Goal: Transaction & Acquisition: Book appointment/travel/reservation

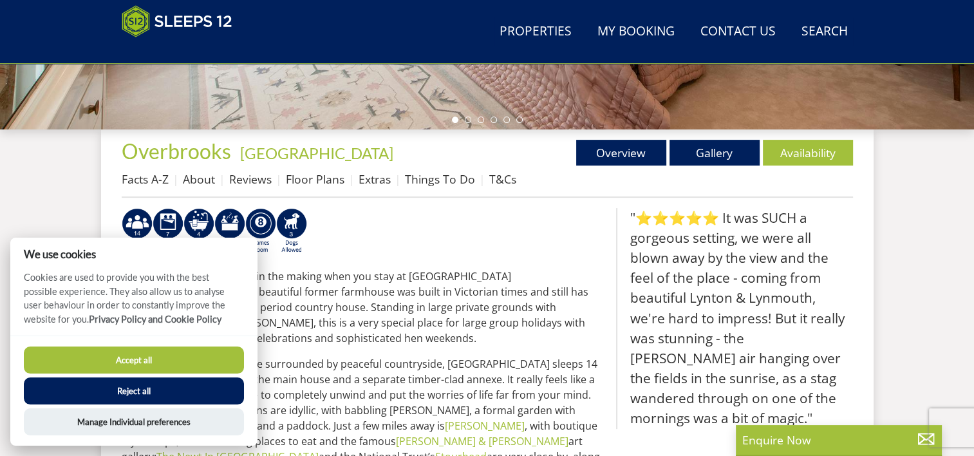
scroll to position [414, 0]
click at [152, 355] on button "Accept all" at bounding box center [134, 359] width 220 height 27
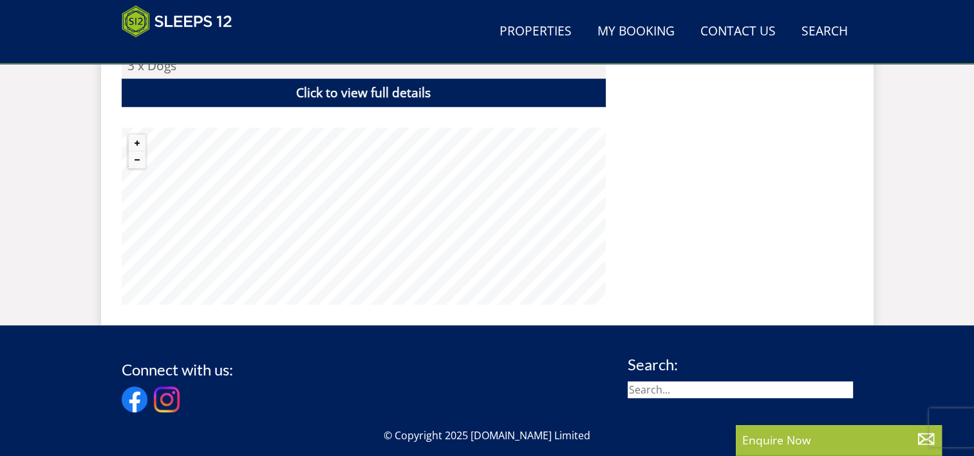
scroll to position [973, 0]
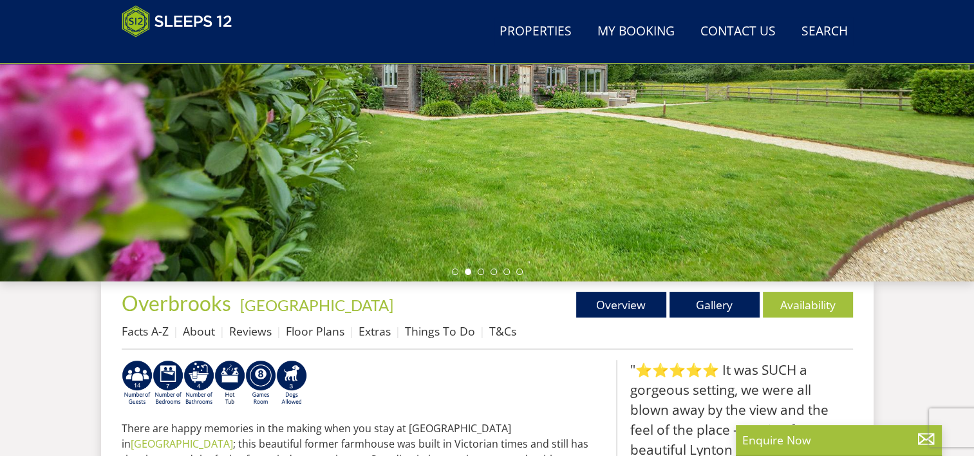
scroll to position [263, 0]
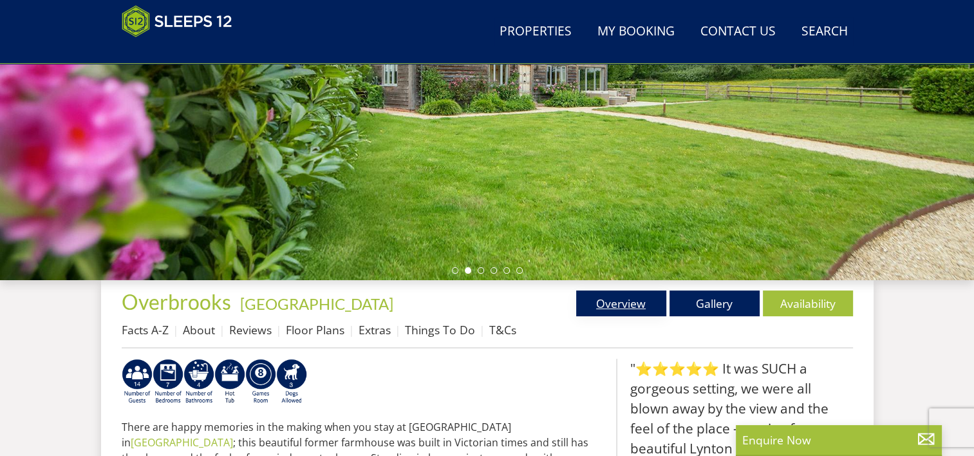
click at [612, 302] on link "Overview" at bounding box center [621, 303] width 90 height 26
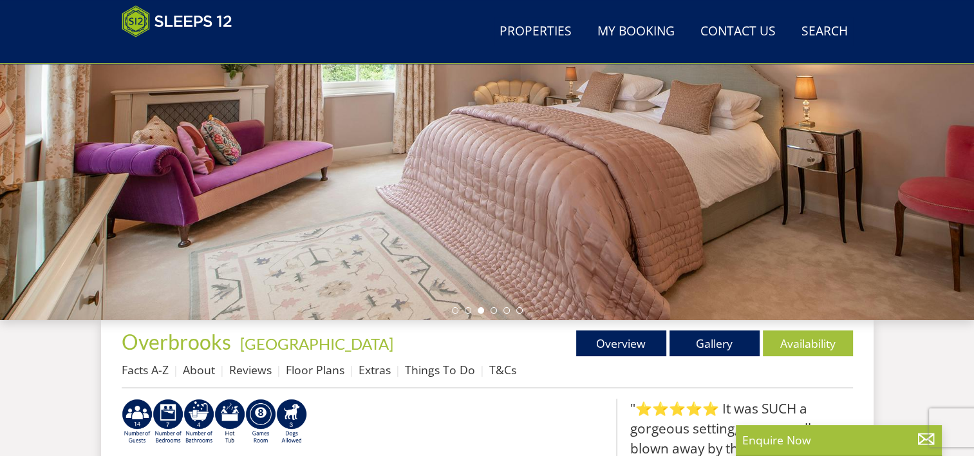
scroll to position [259, 0]
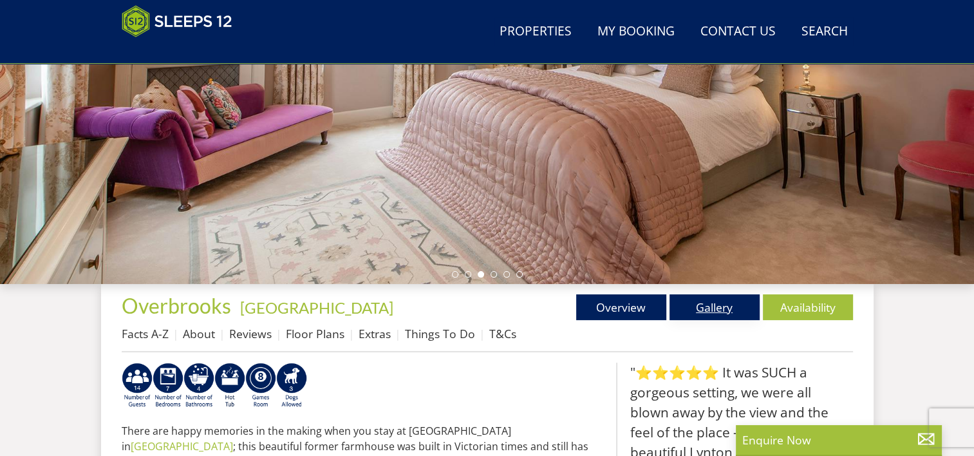
click at [721, 308] on link "Gallery" at bounding box center [715, 307] width 90 height 26
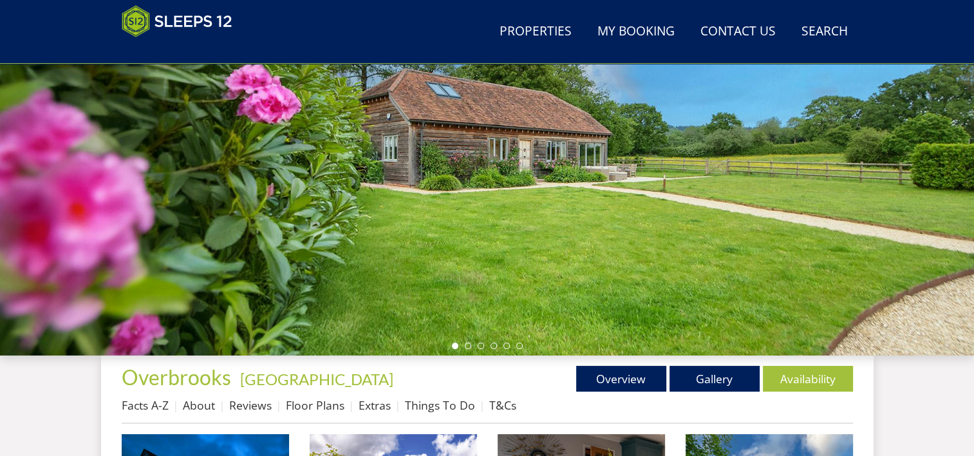
scroll to position [185, 0]
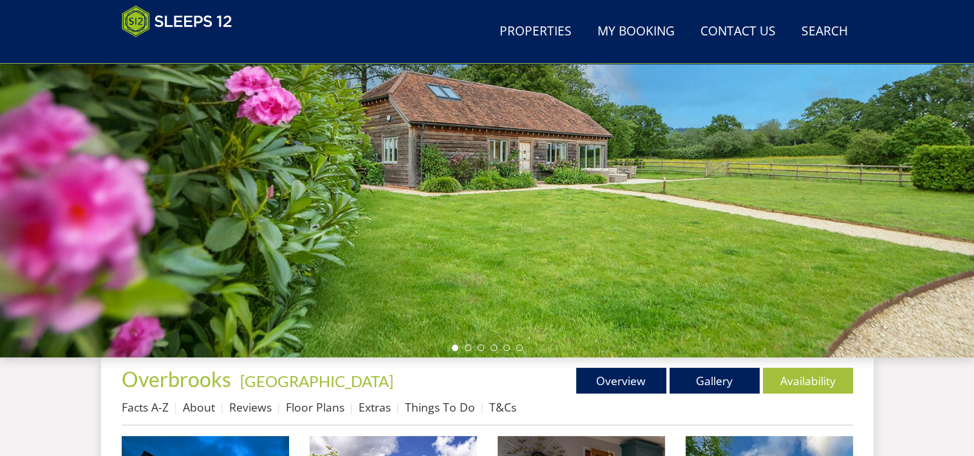
click at [753, 173] on div at bounding box center [487, 132] width 974 height 451
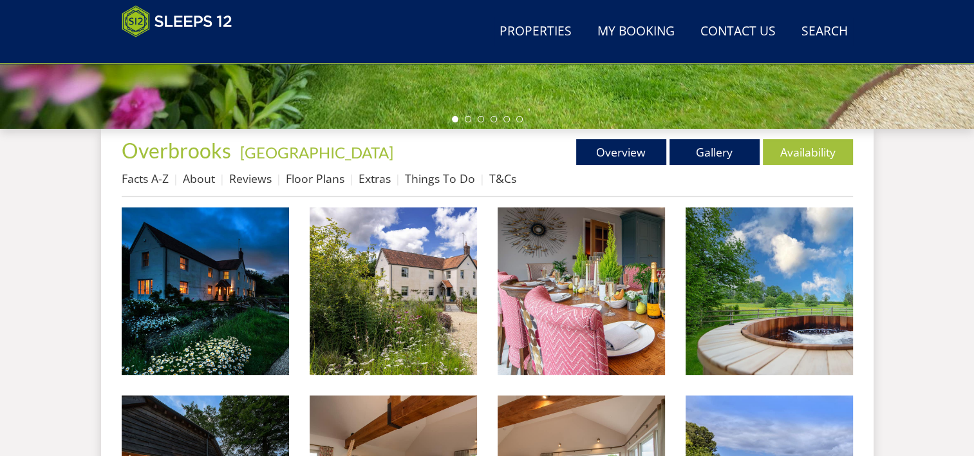
scroll to position [413, 0]
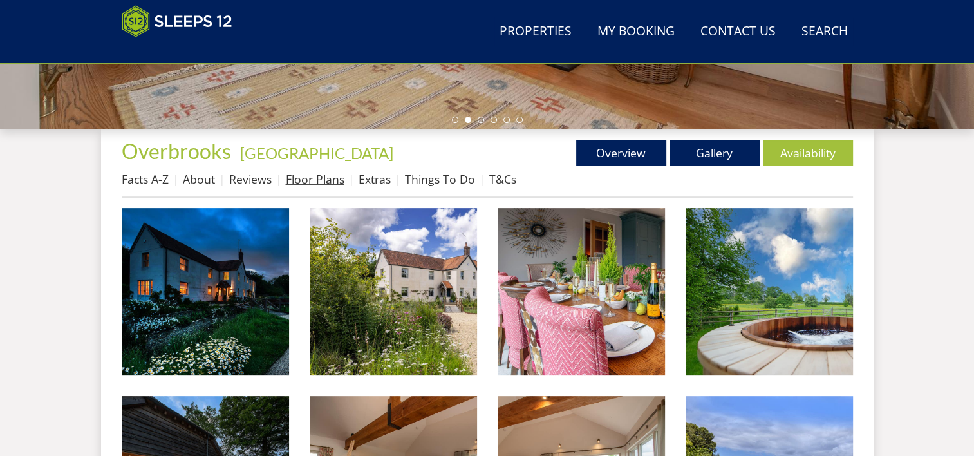
click at [308, 180] on link "Floor Plans" at bounding box center [315, 178] width 59 height 15
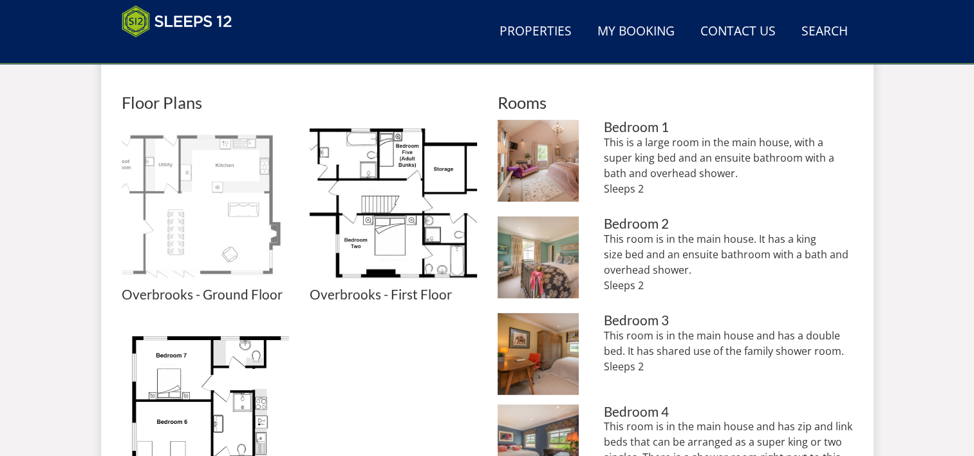
scroll to position [553, 0]
click at [146, 220] on img at bounding box center [205, 202] width 167 height 167
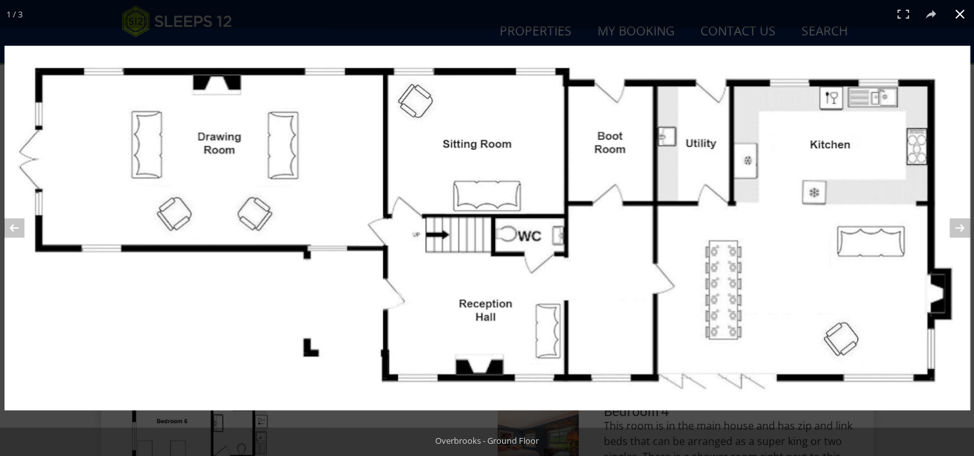
click at [958, 10] on button at bounding box center [960, 14] width 28 height 28
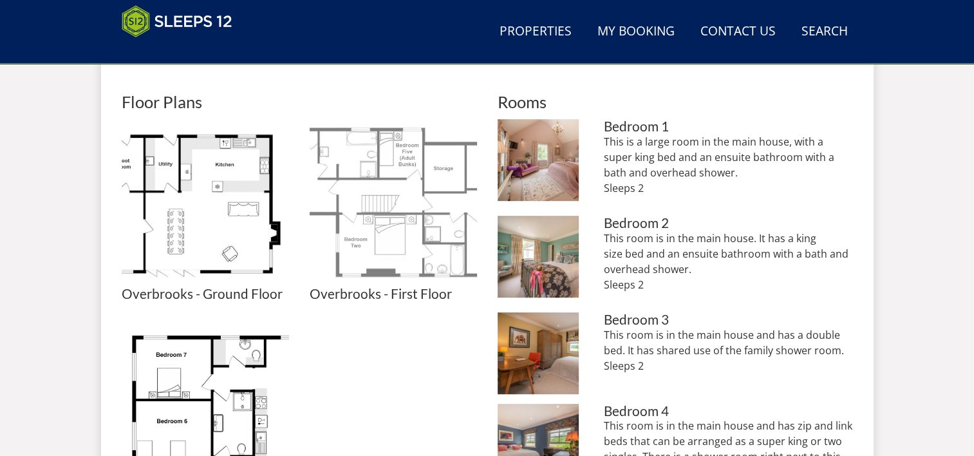
click at [400, 228] on img at bounding box center [393, 202] width 167 height 167
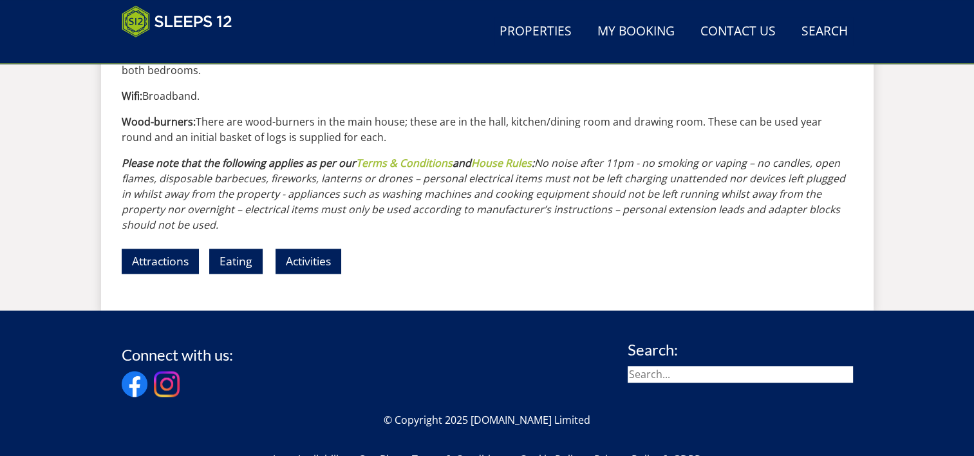
scroll to position [1772, 0]
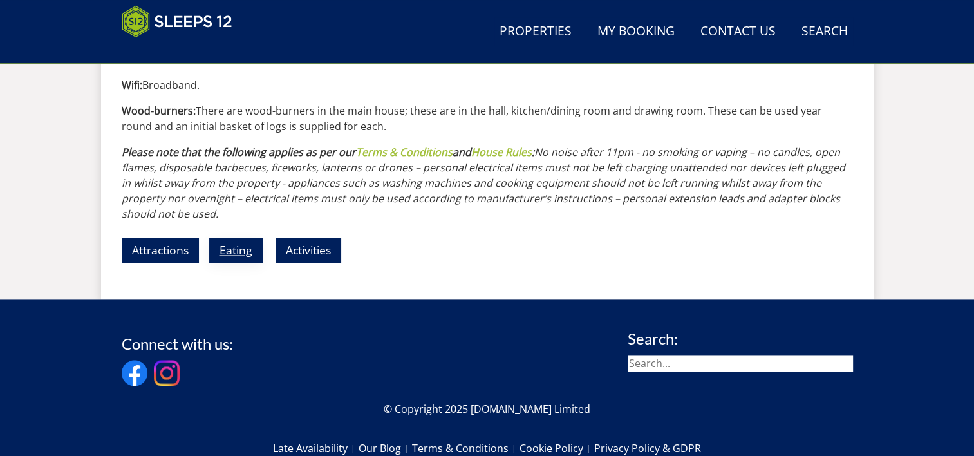
click at [236, 247] on link "Eating" at bounding box center [235, 250] width 53 height 25
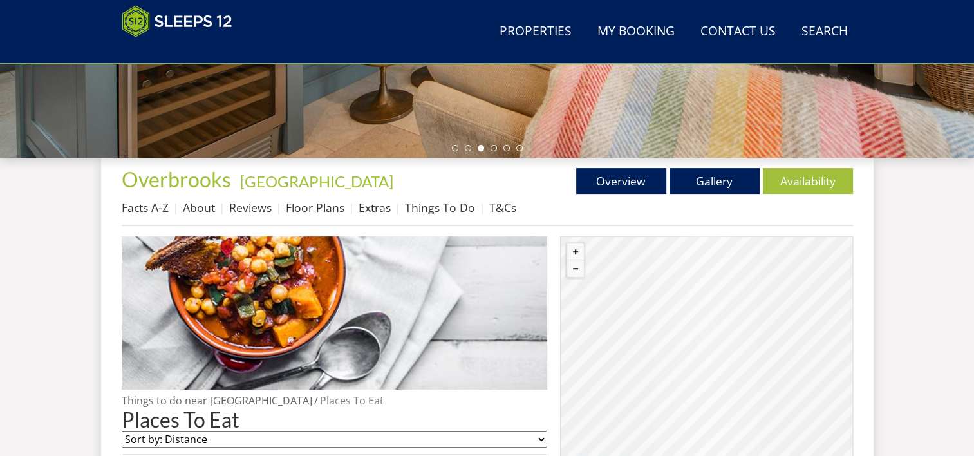
scroll to position [386, 0]
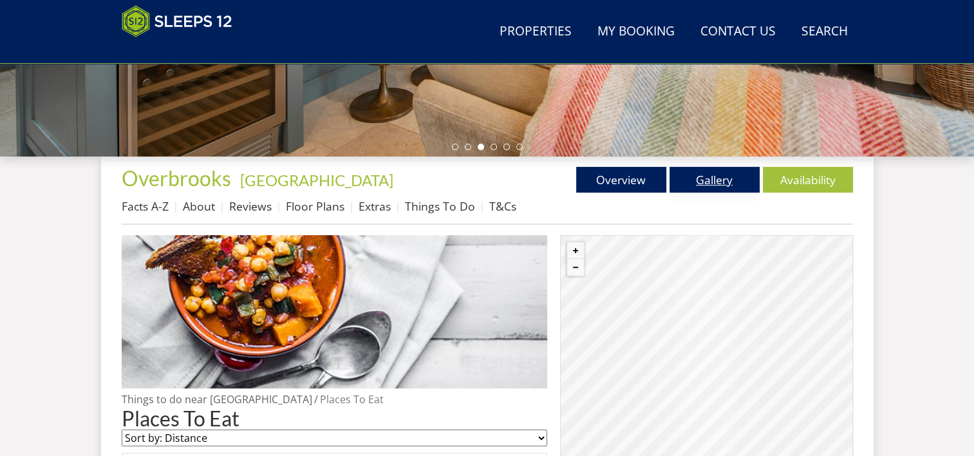
click at [700, 176] on link "Gallery" at bounding box center [715, 180] width 90 height 26
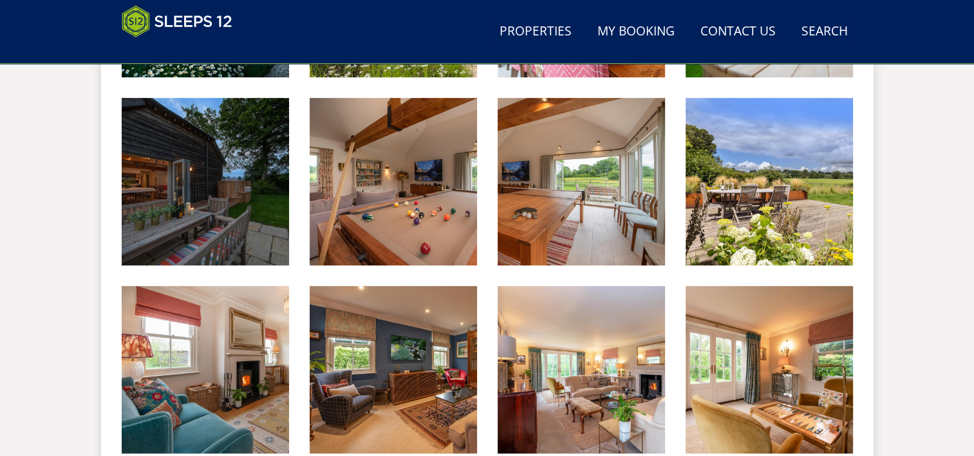
scroll to position [713, 0]
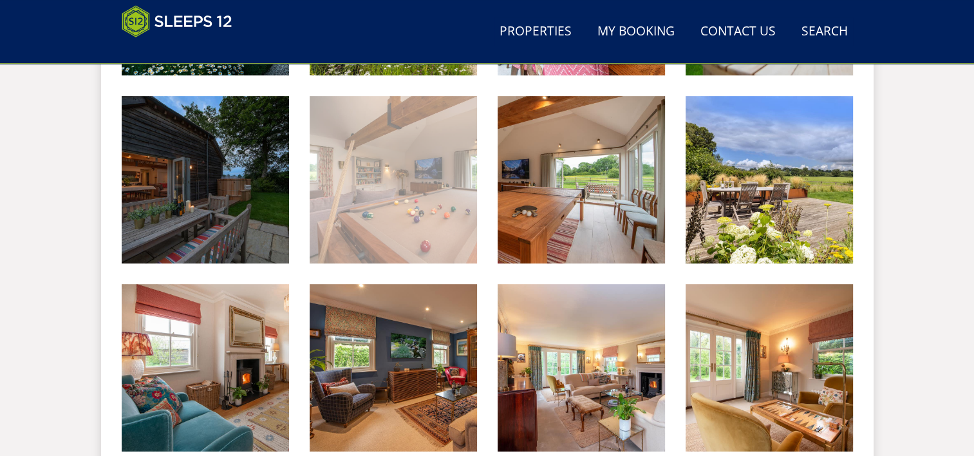
click at [414, 190] on img at bounding box center [393, 179] width 167 height 167
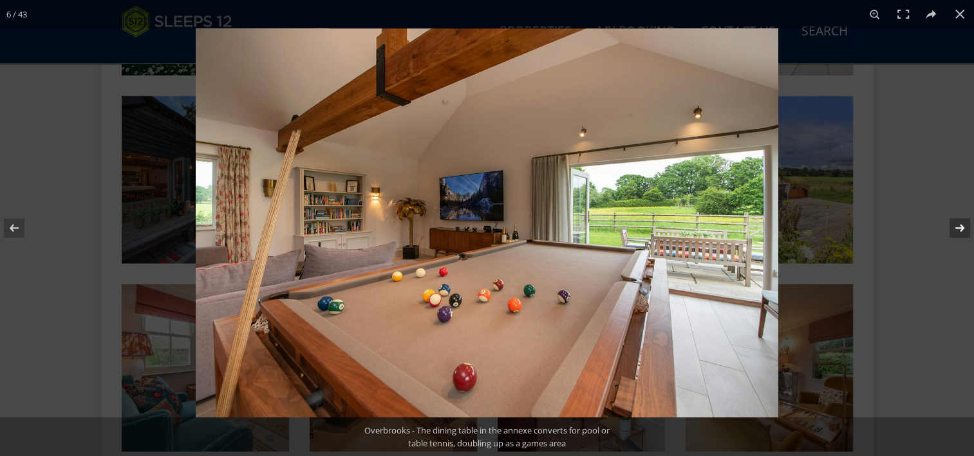
click at [963, 225] on button at bounding box center [951, 228] width 45 height 64
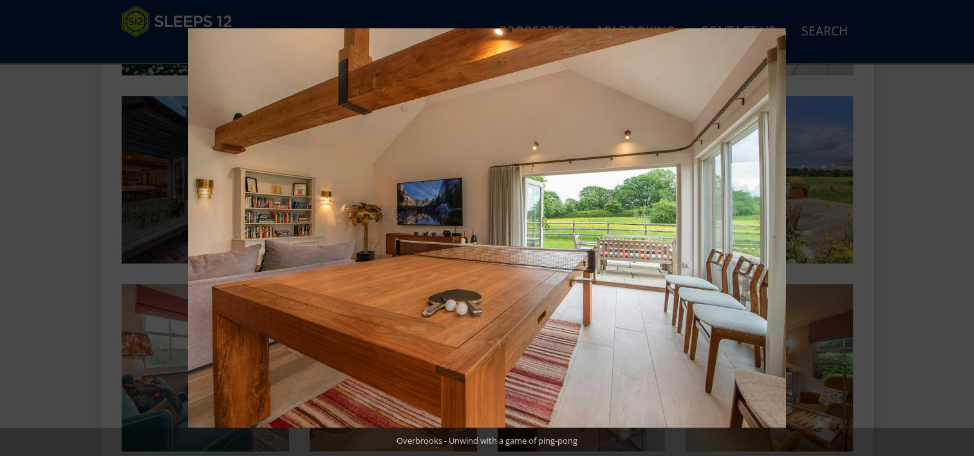
click at [963, 225] on button at bounding box center [951, 228] width 45 height 64
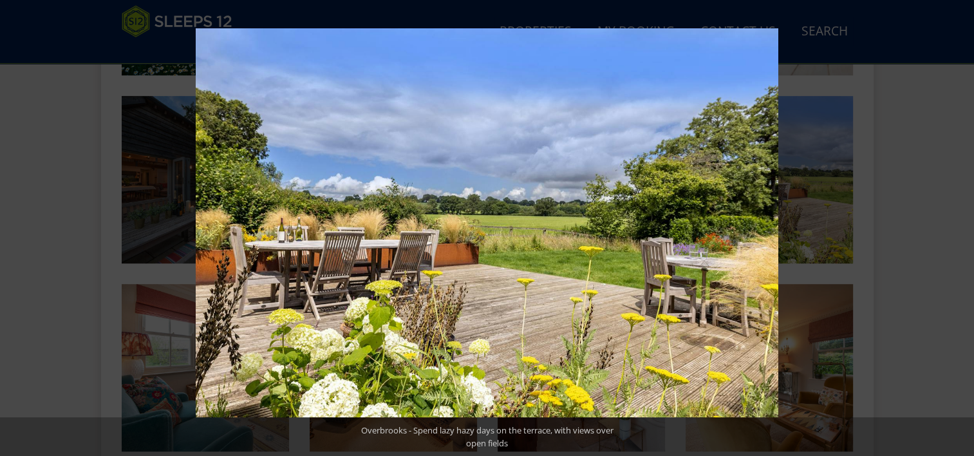
click at [963, 225] on button at bounding box center [951, 228] width 45 height 64
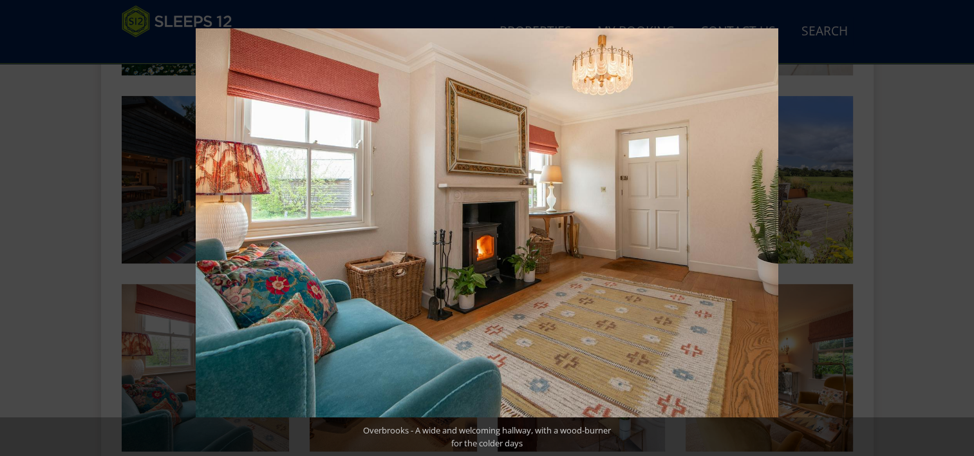
click at [963, 225] on button at bounding box center [951, 228] width 45 height 64
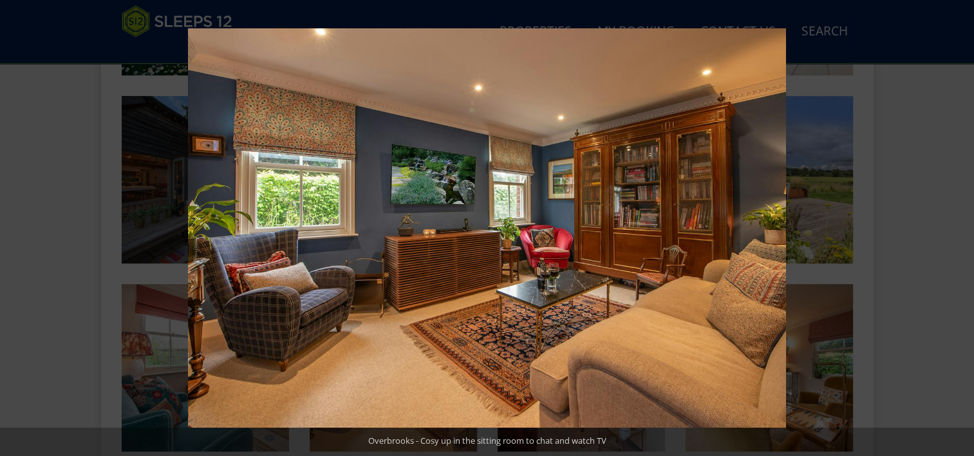
click at [963, 225] on button at bounding box center [951, 228] width 45 height 64
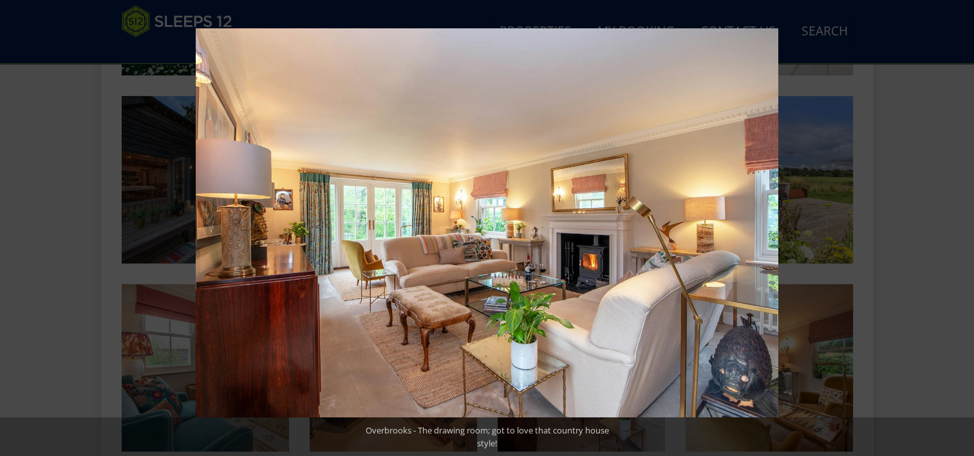
click at [963, 225] on button at bounding box center [951, 228] width 45 height 64
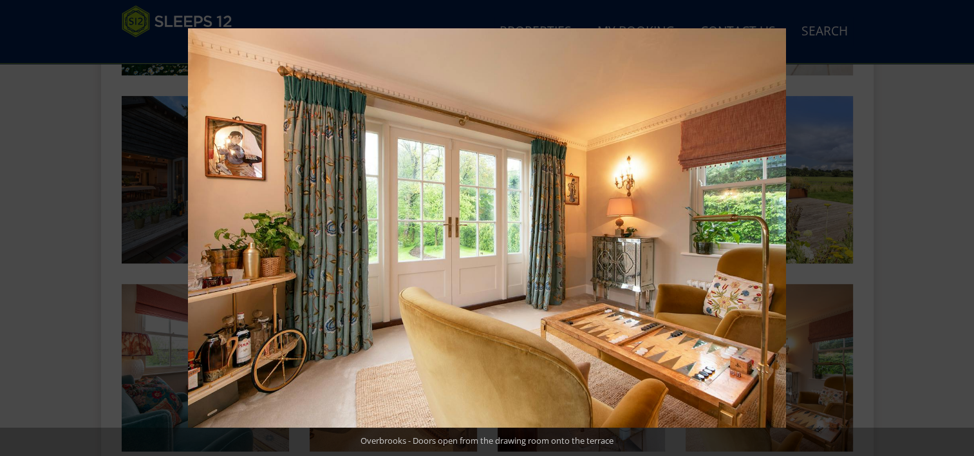
click at [963, 225] on button at bounding box center [951, 228] width 45 height 64
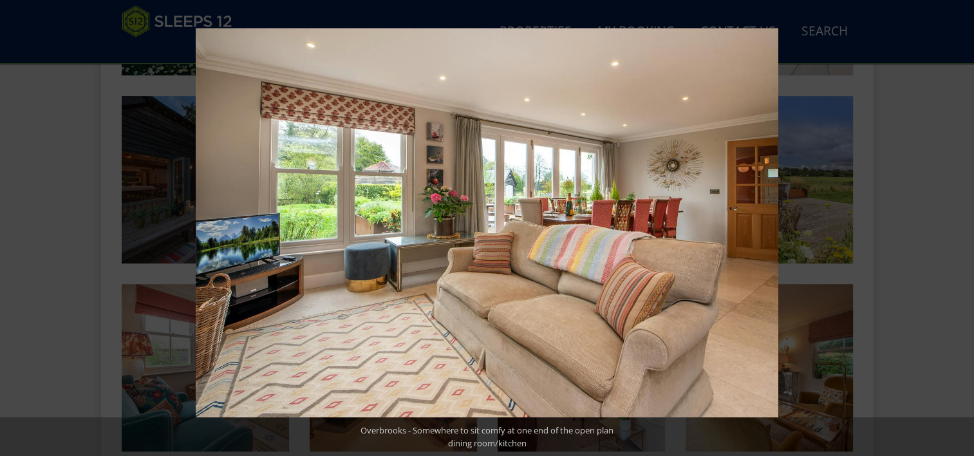
click at [963, 225] on button at bounding box center [951, 228] width 45 height 64
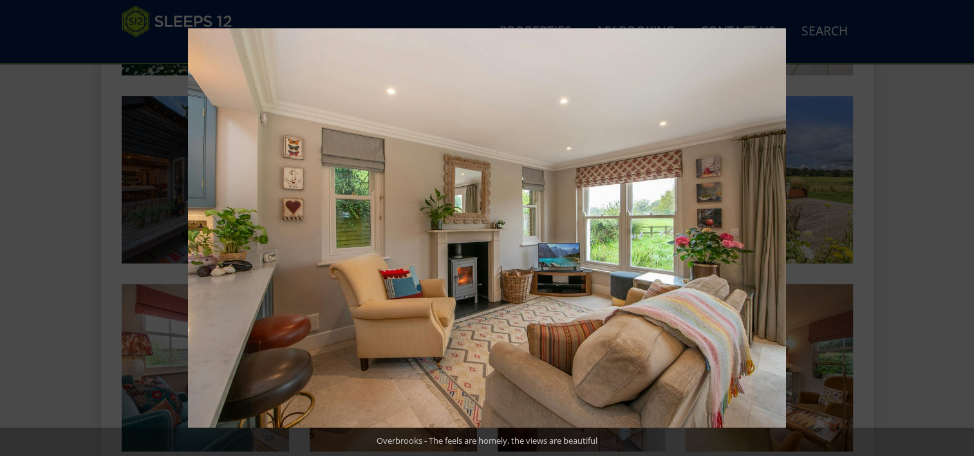
click at [963, 225] on button at bounding box center [951, 228] width 45 height 64
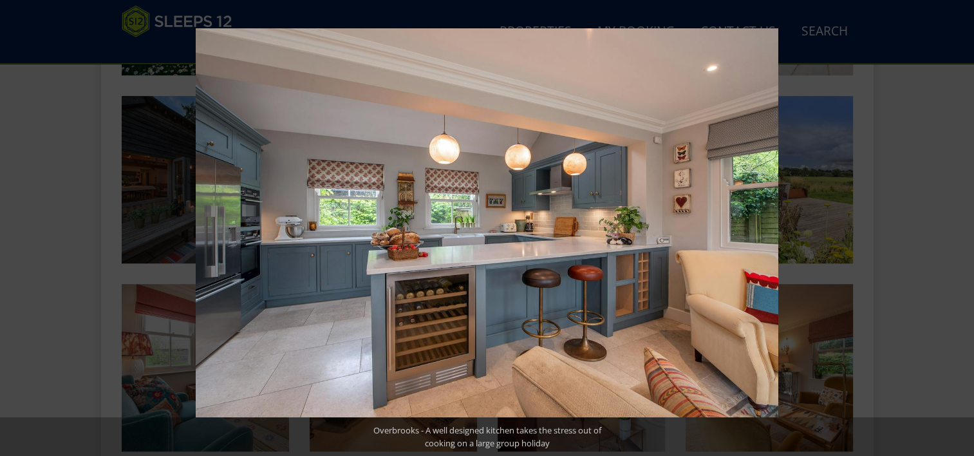
click at [963, 225] on button at bounding box center [951, 228] width 45 height 64
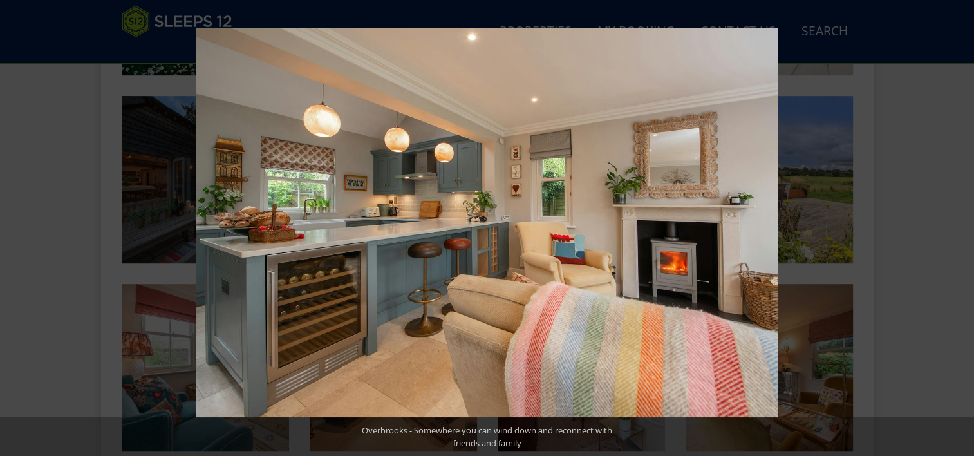
click at [963, 225] on button at bounding box center [951, 228] width 45 height 64
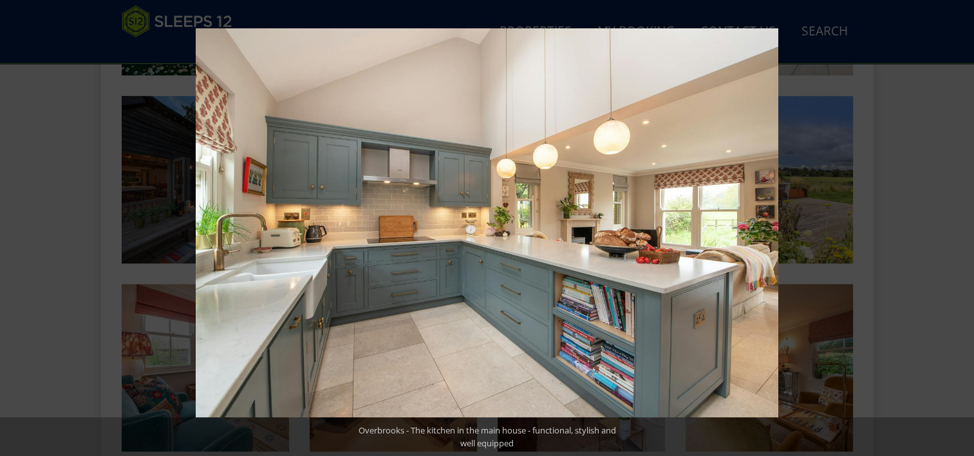
click at [963, 225] on button at bounding box center [951, 228] width 45 height 64
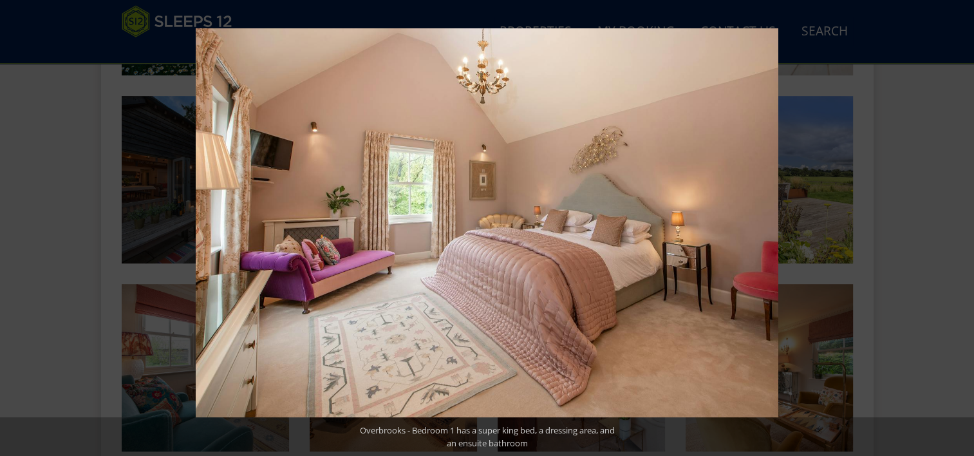
click at [963, 225] on button at bounding box center [951, 228] width 45 height 64
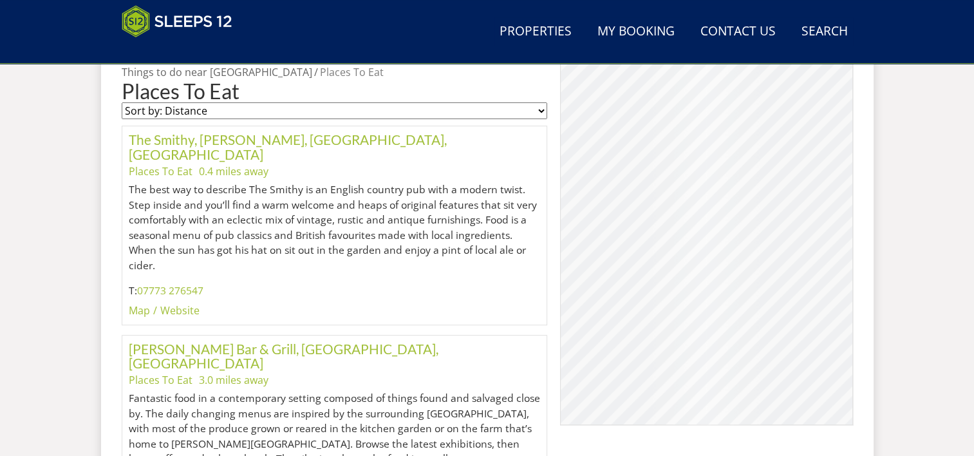
scroll to position [386, 0]
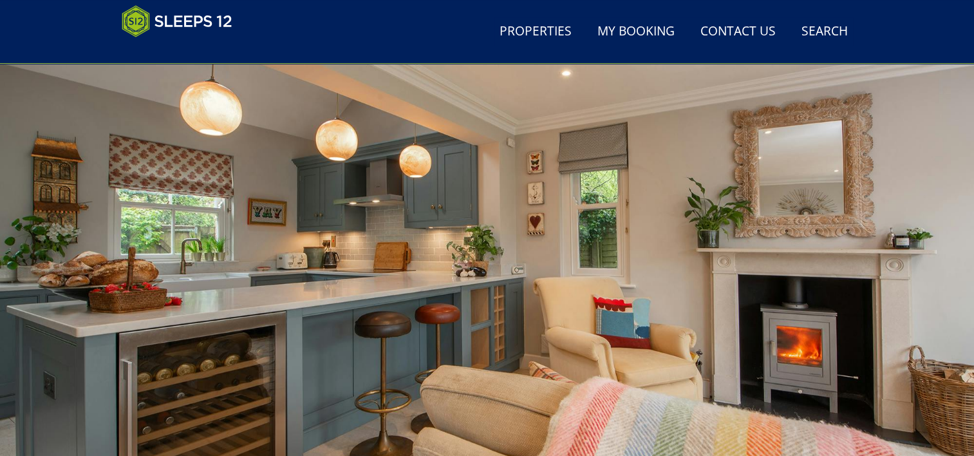
scroll to position [39, 0]
click at [18, 261] on div at bounding box center [487, 278] width 974 height 451
click at [28, 274] on div at bounding box center [487, 278] width 974 height 451
click at [193, 250] on div at bounding box center [487, 278] width 974 height 451
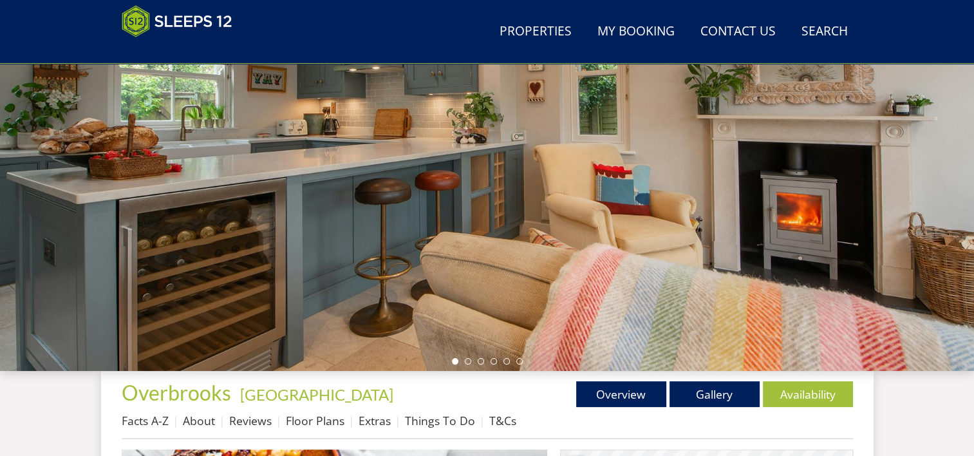
scroll to position [173, 0]
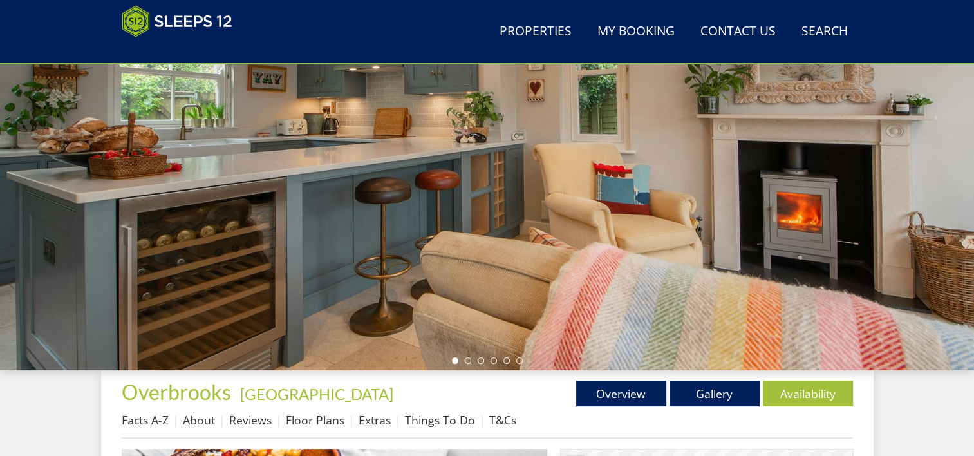
click at [940, 220] on div at bounding box center [487, 145] width 974 height 451
click at [467, 360] on li at bounding box center [468, 360] width 6 height 6
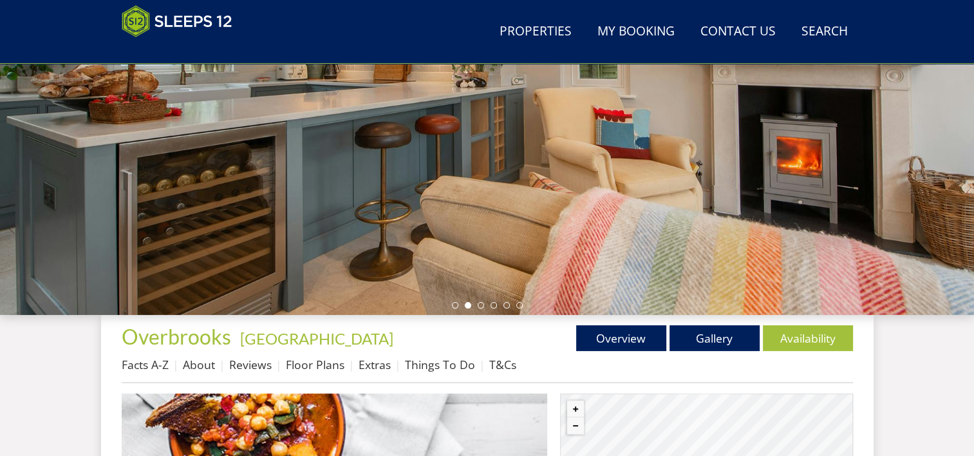
scroll to position [229, 0]
click at [716, 336] on link "Gallery" at bounding box center [715, 337] width 90 height 26
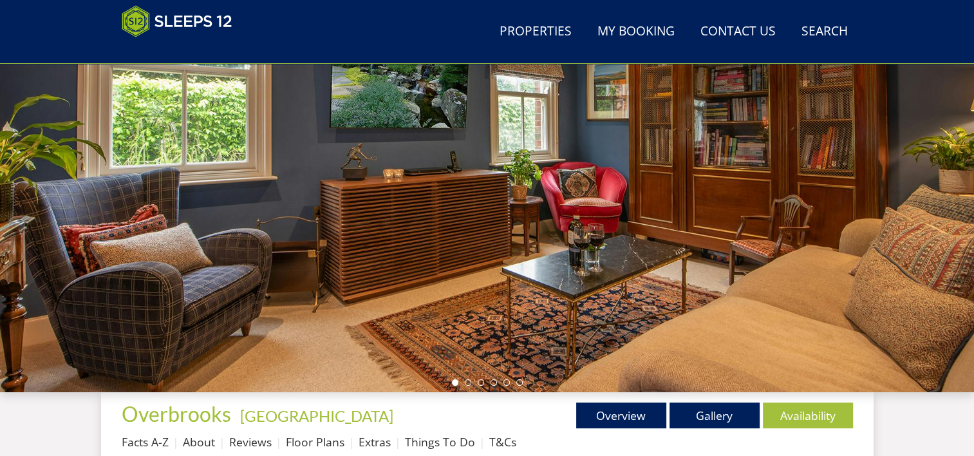
scroll to position [157, 0]
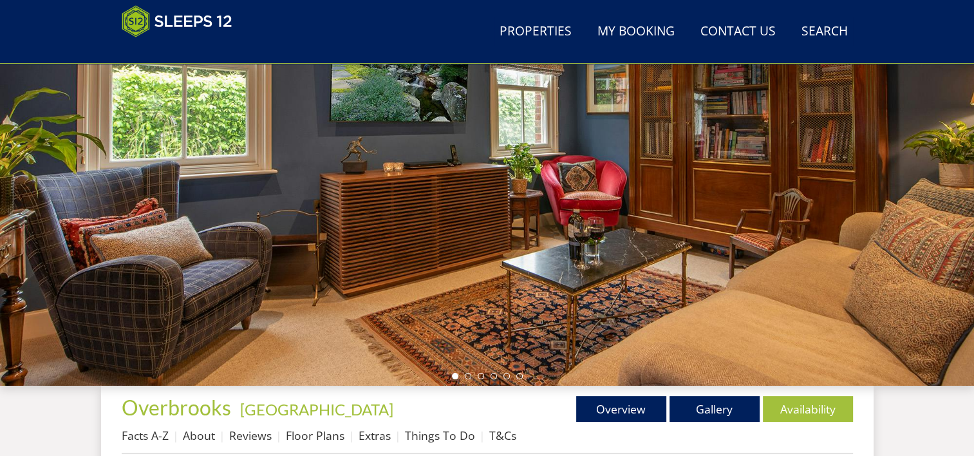
click at [881, 231] on div at bounding box center [487, 160] width 974 height 451
click at [466, 377] on li at bounding box center [468, 376] width 6 height 6
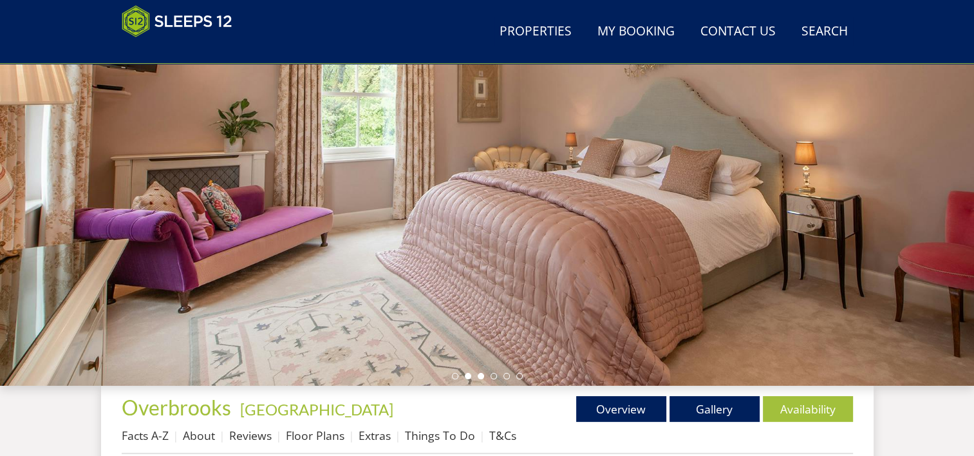
click at [480, 377] on li at bounding box center [481, 376] width 6 height 6
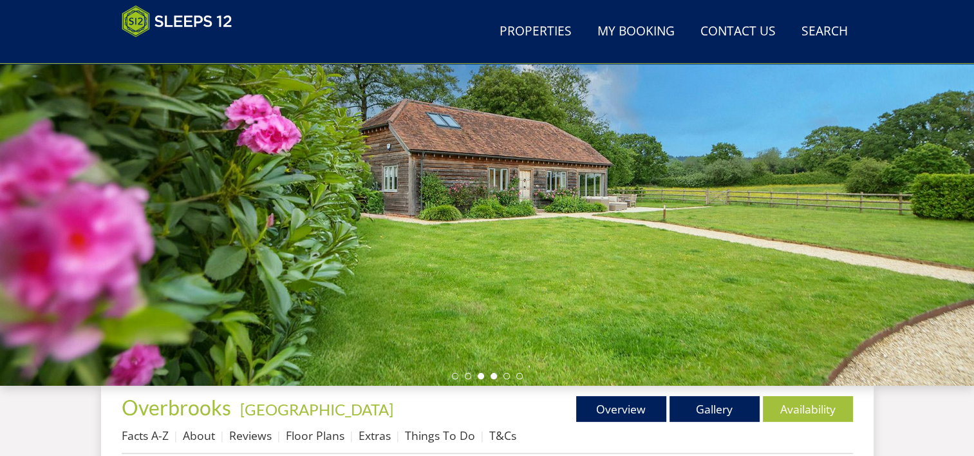
click at [493, 375] on li at bounding box center [494, 376] width 6 height 6
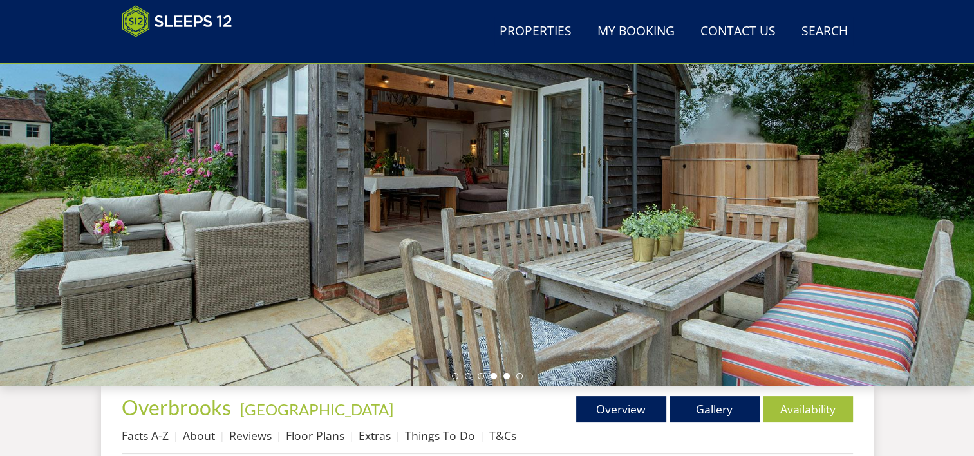
click at [507, 376] on li at bounding box center [506, 376] width 6 height 6
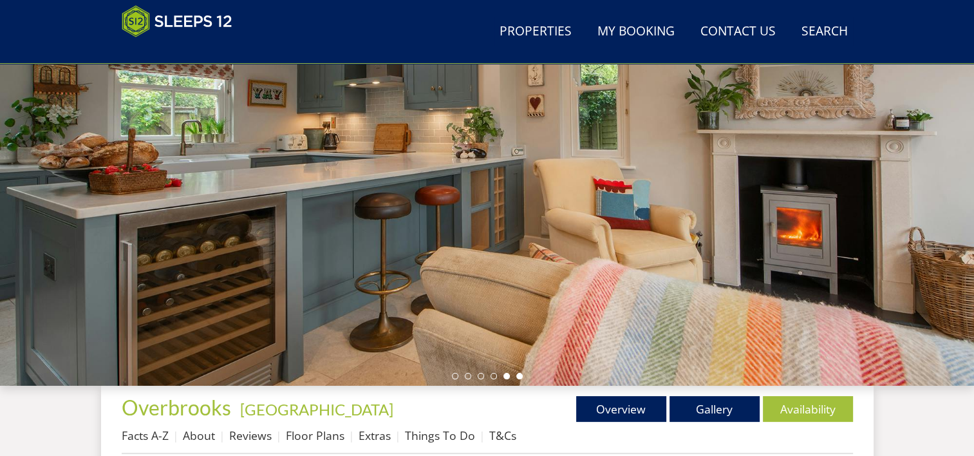
click at [520, 375] on li at bounding box center [519, 376] width 6 height 6
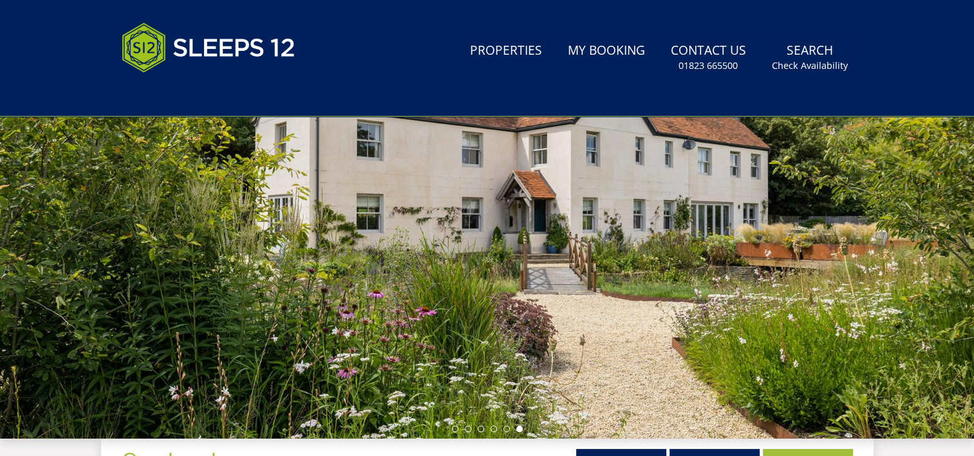
scroll to position [0, 0]
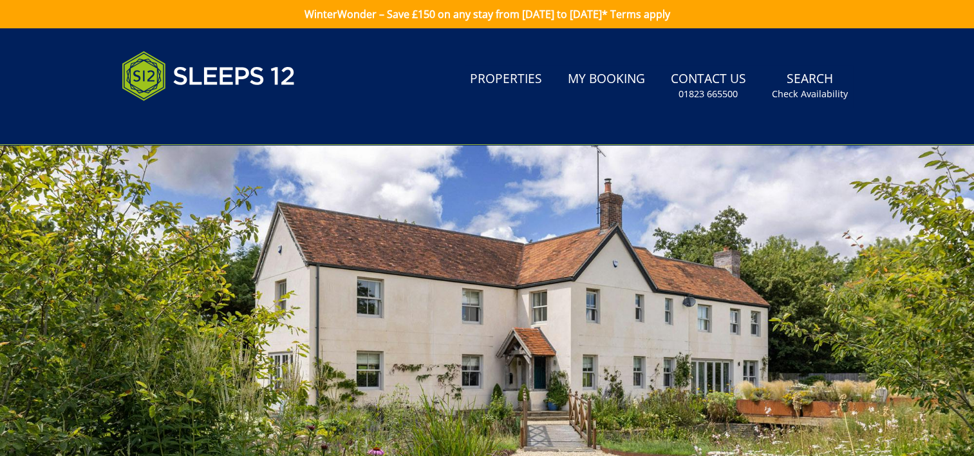
click at [538, 292] on div at bounding box center [487, 370] width 974 height 451
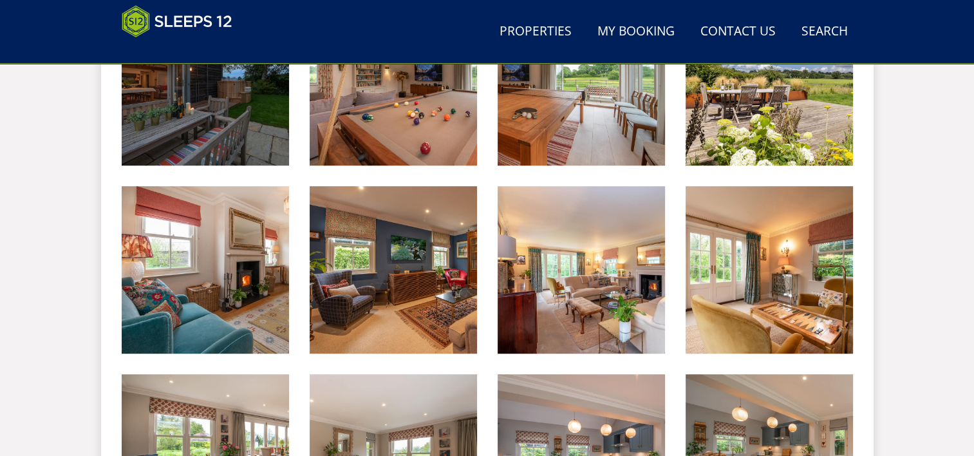
scroll to position [814, 0]
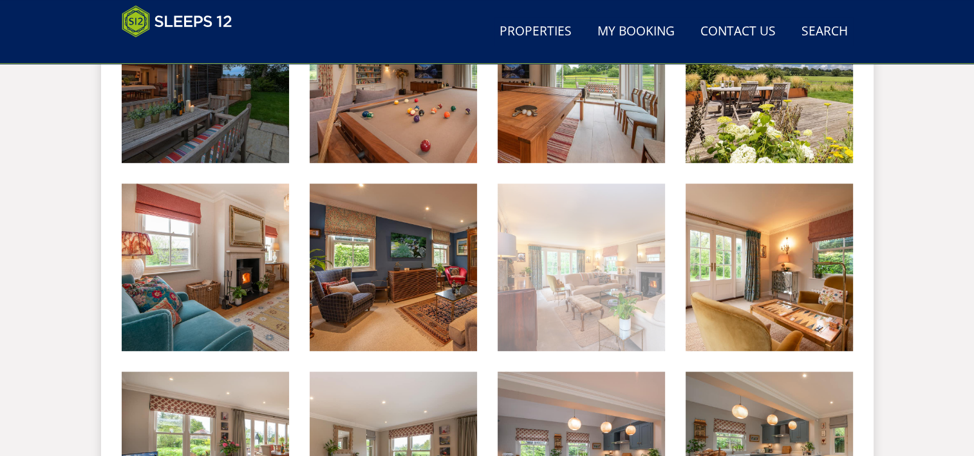
click at [577, 302] on img at bounding box center [581, 266] width 167 height 167
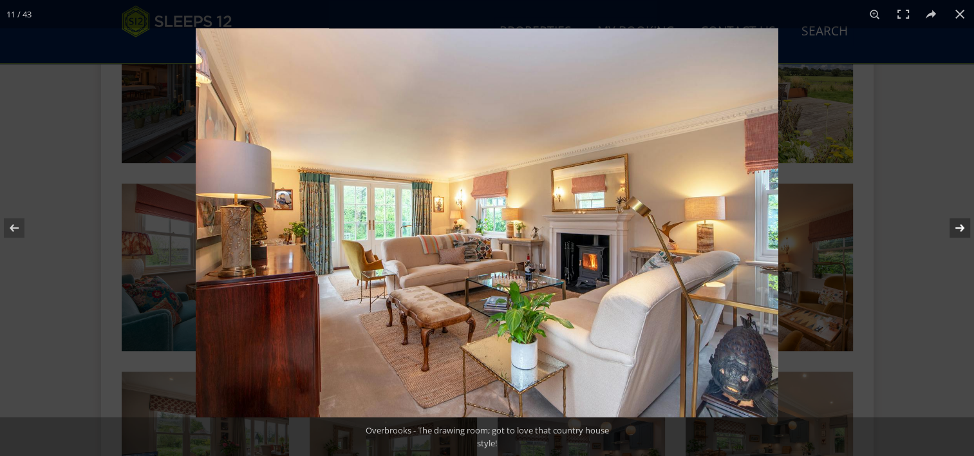
click at [952, 227] on button at bounding box center [951, 228] width 45 height 64
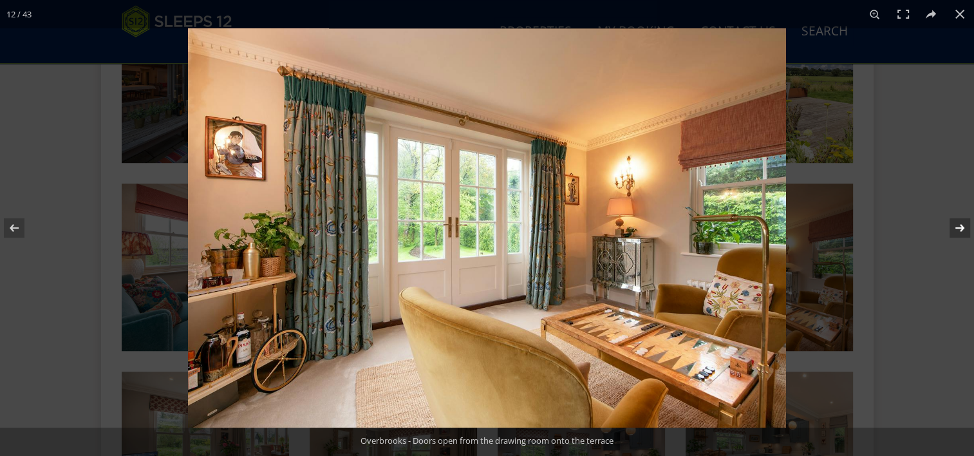
click at [952, 227] on button at bounding box center [951, 228] width 45 height 64
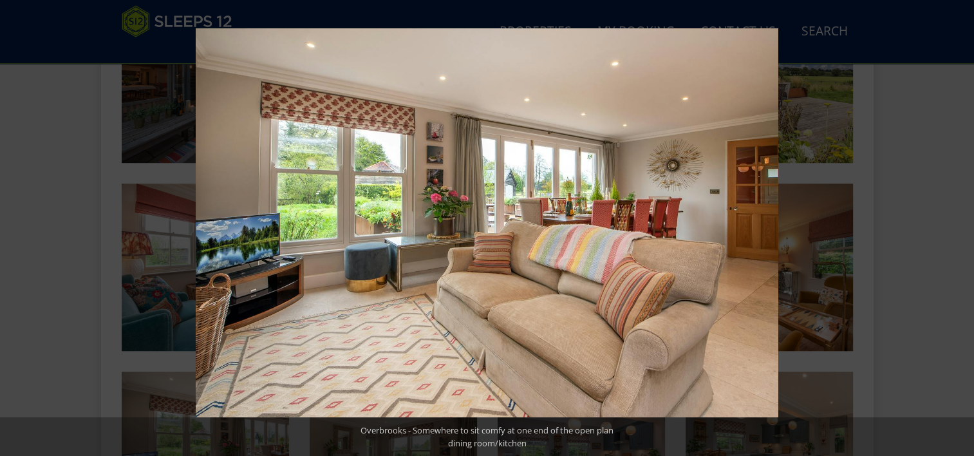
click at [952, 227] on button at bounding box center [951, 228] width 45 height 64
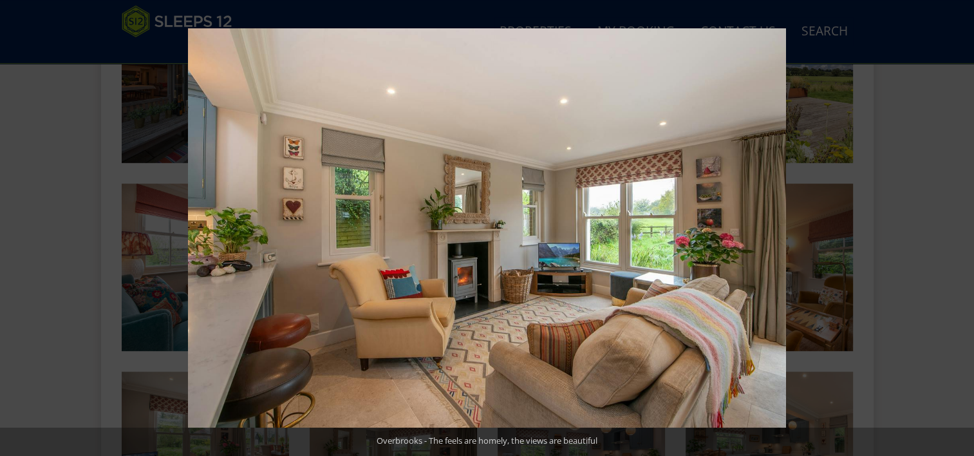
click at [952, 227] on button at bounding box center [951, 228] width 45 height 64
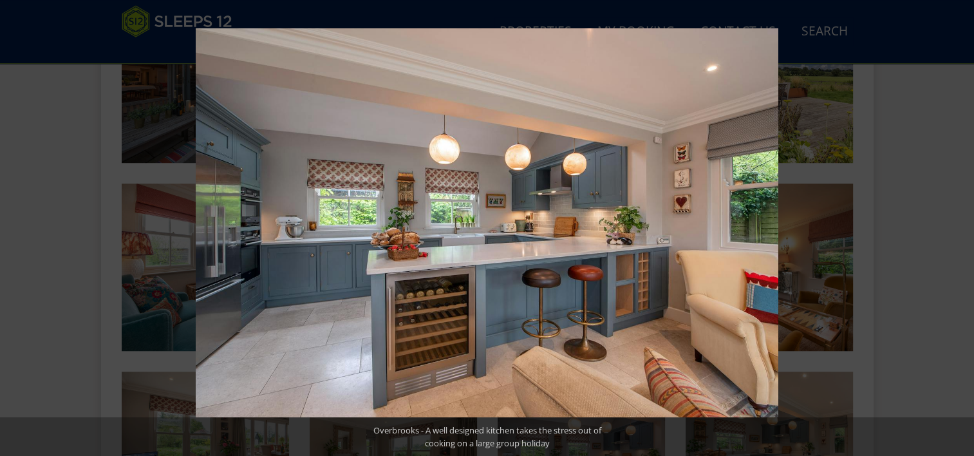
click at [952, 227] on button at bounding box center [951, 228] width 45 height 64
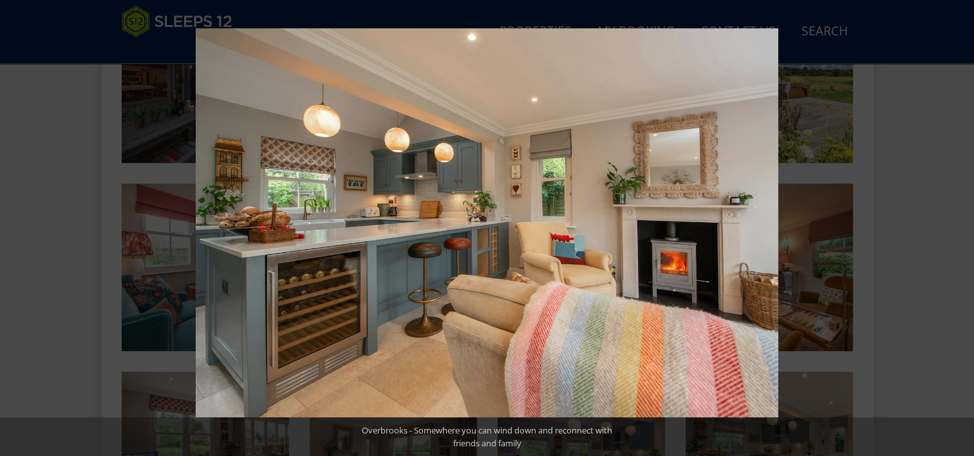
click at [952, 227] on button at bounding box center [951, 228] width 45 height 64
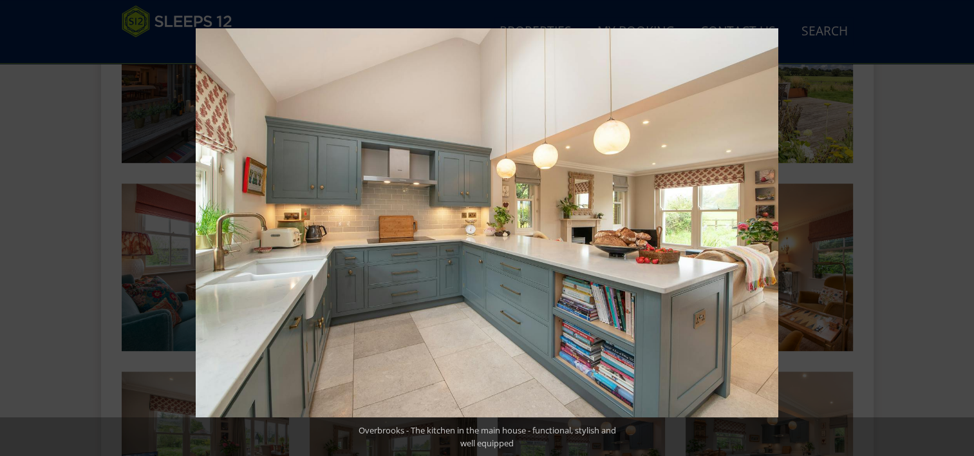
click at [952, 227] on button at bounding box center [951, 228] width 45 height 64
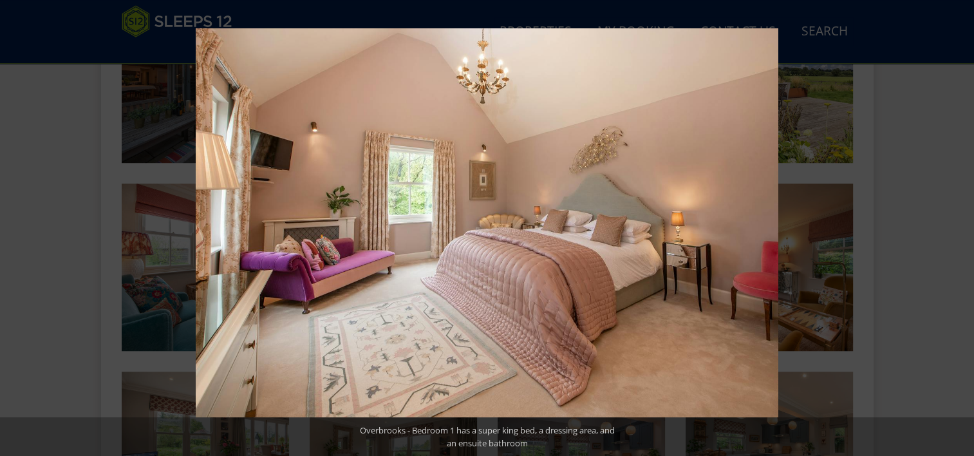
click at [952, 227] on button at bounding box center [951, 228] width 45 height 64
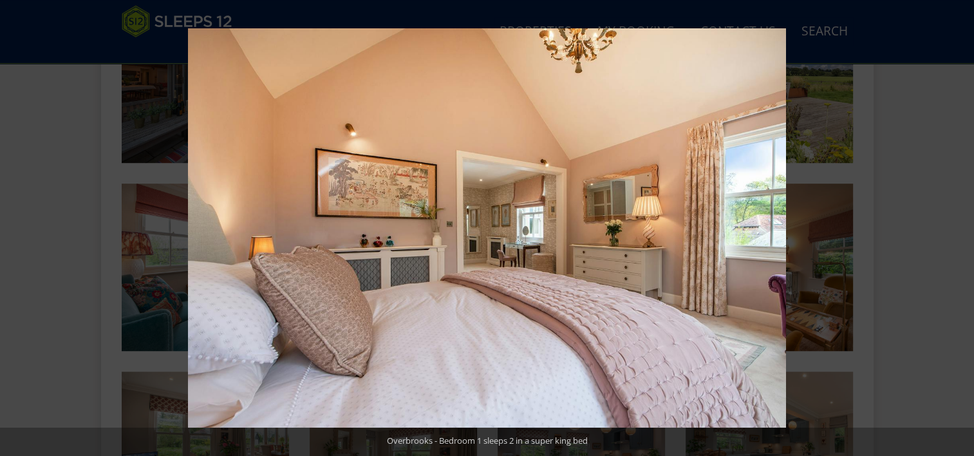
click at [952, 227] on button at bounding box center [951, 228] width 45 height 64
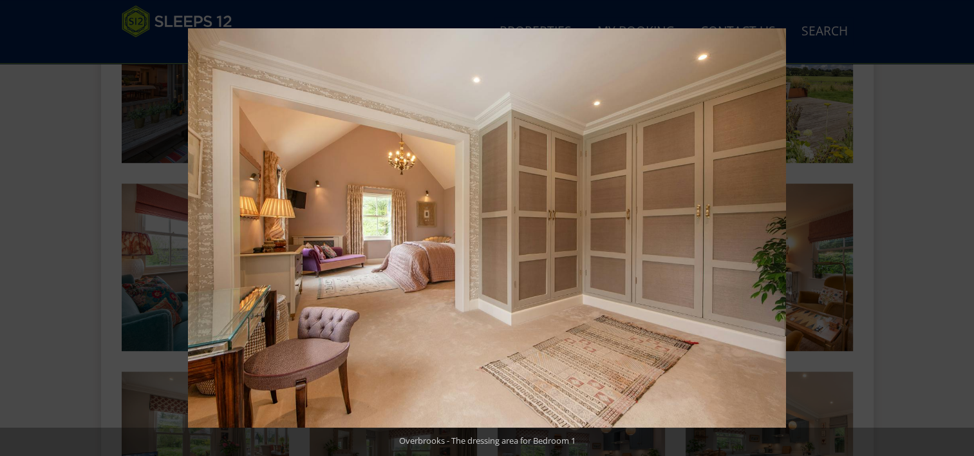
click at [952, 227] on button at bounding box center [951, 228] width 45 height 64
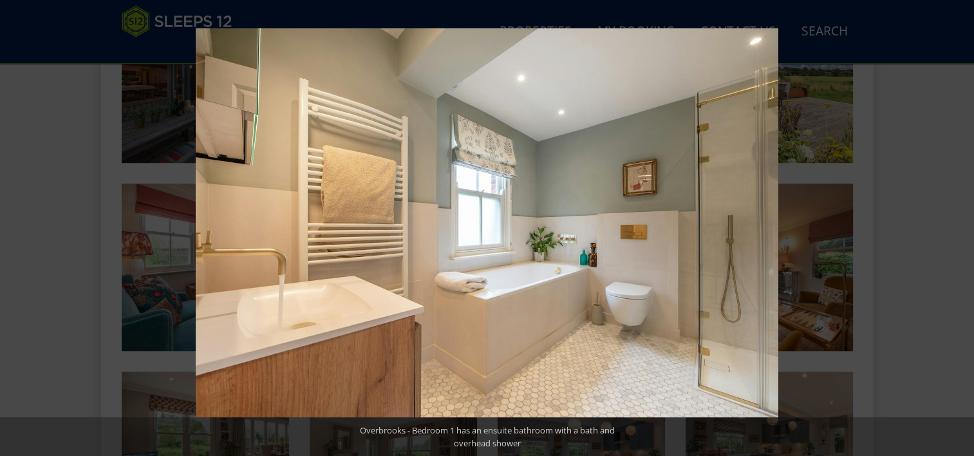
click at [952, 227] on button at bounding box center [951, 228] width 45 height 64
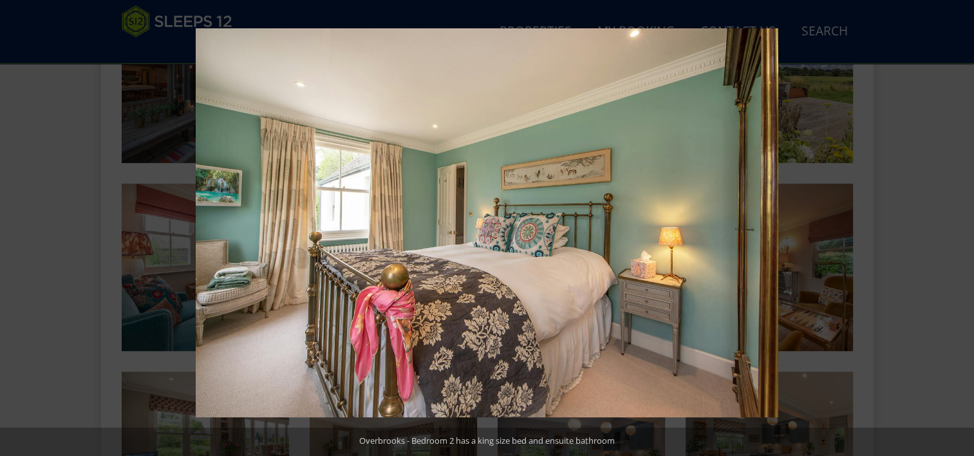
click at [952, 227] on button at bounding box center [951, 228] width 45 height 64
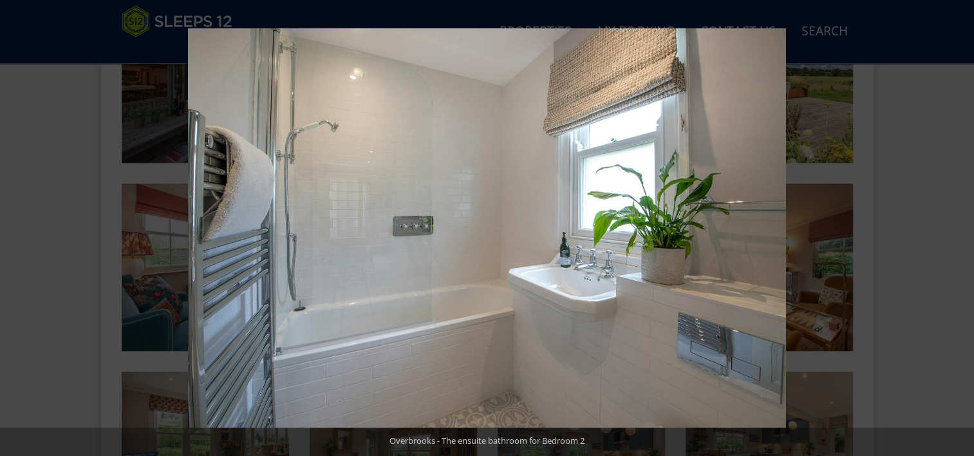
click at [952, 227] on button at bounding box center [951, 228] width 45 height 64
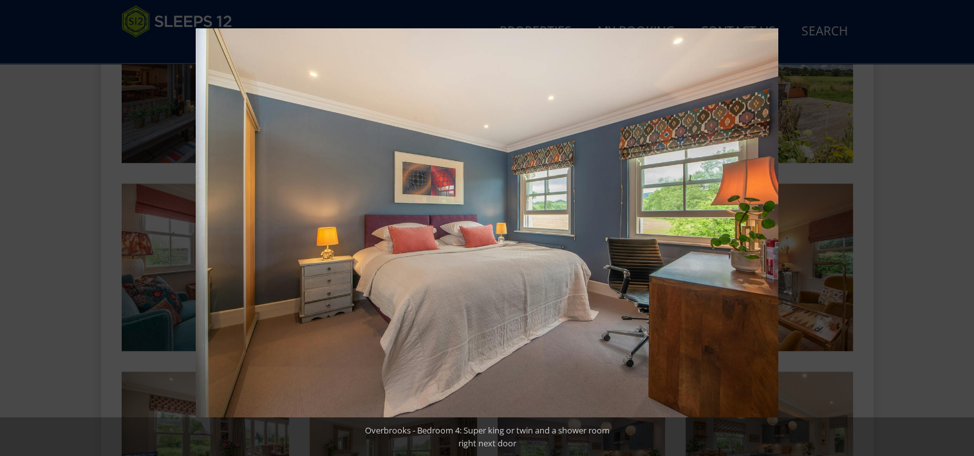
click at [952, 227] on button at bounding box center [951, 228] width 45 height 64
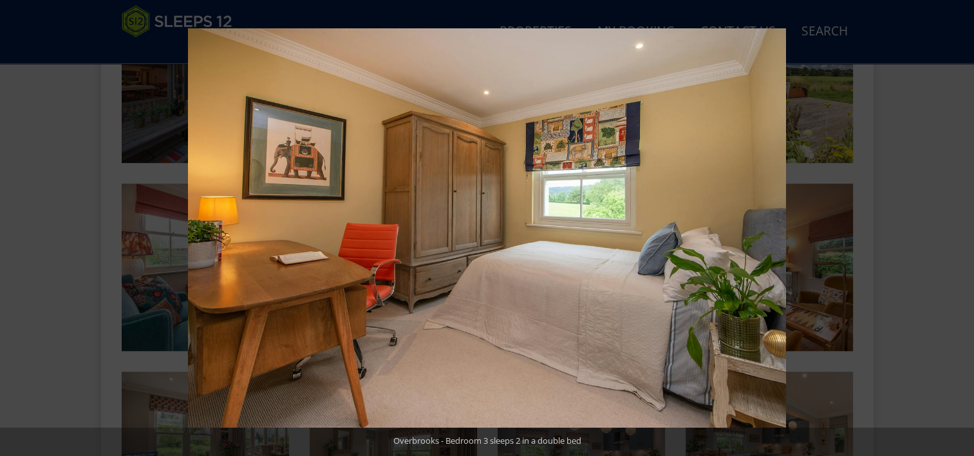
click at [952, 227] on button at bounding box center [951, 228] width 45 height 64
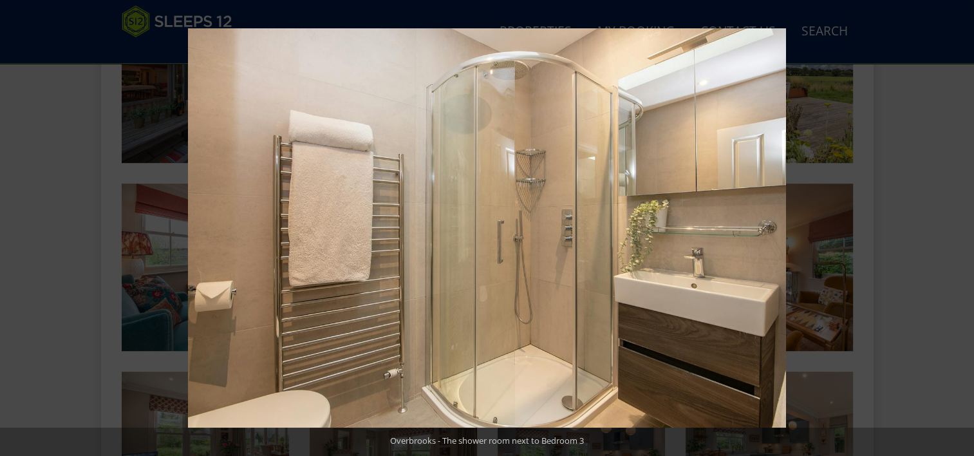
click at [952, 227] on button at bounding box center [951, 228] width 45 height 64
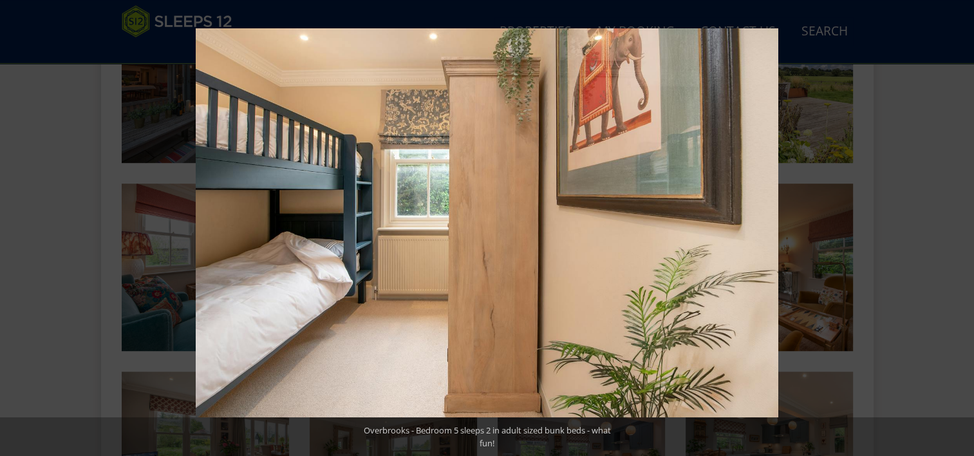
click at [952, 227] on button at bounding box center [951, 228] width 45 height 64
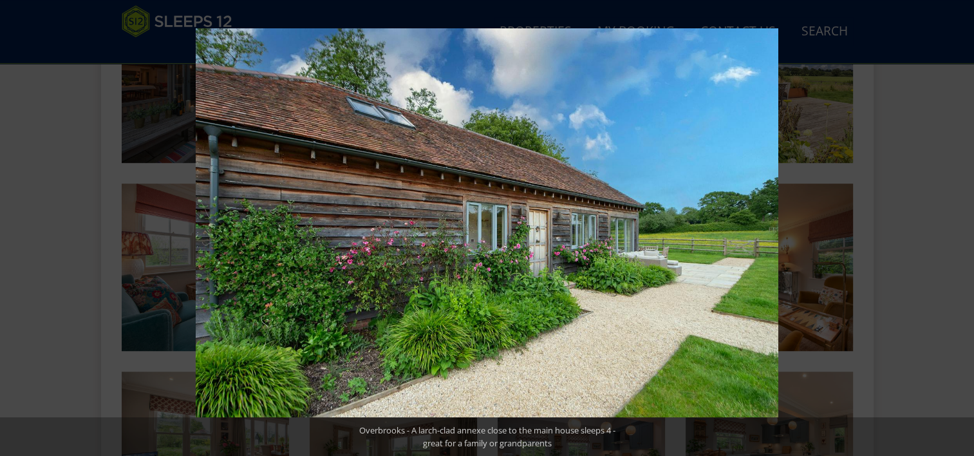
click at [952, 227] on button at bounding box center [951, 228] width 45 height 64
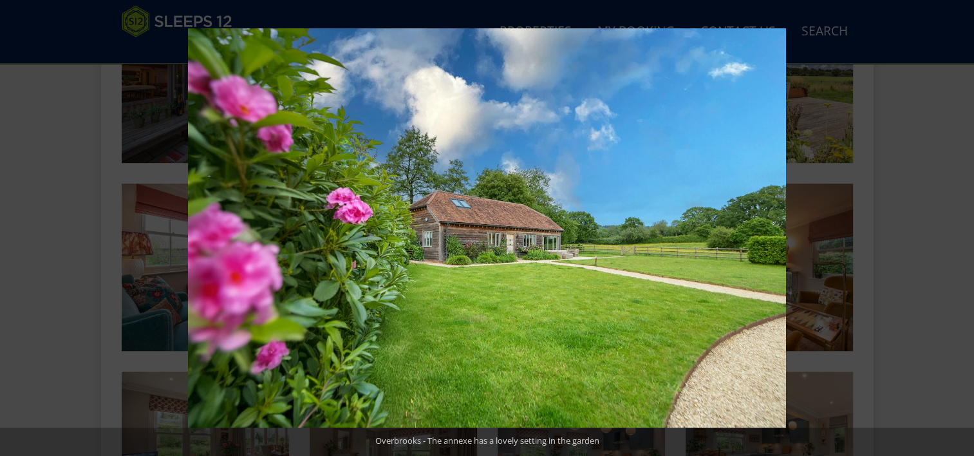
click at [952, 227] on button at bounding box center [951, 228] width 45 height 64
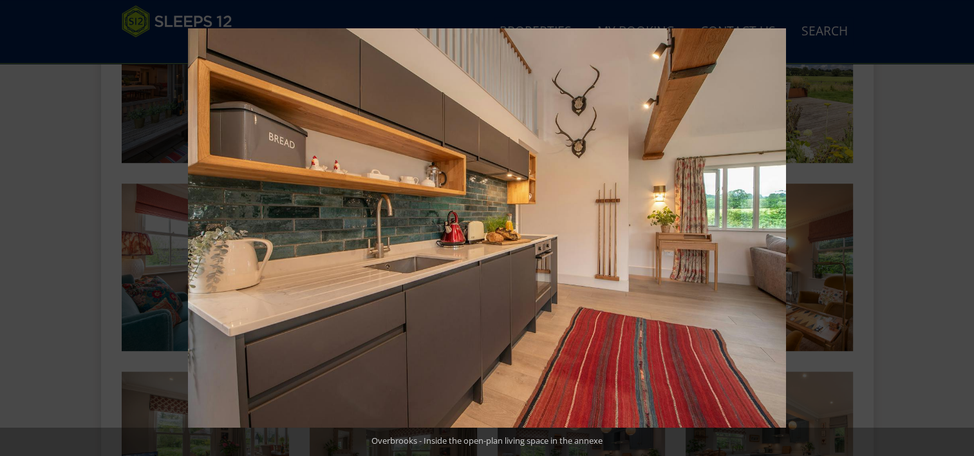
click at [952, 227] on button at bounding box center [951, 228] width 45 height 64
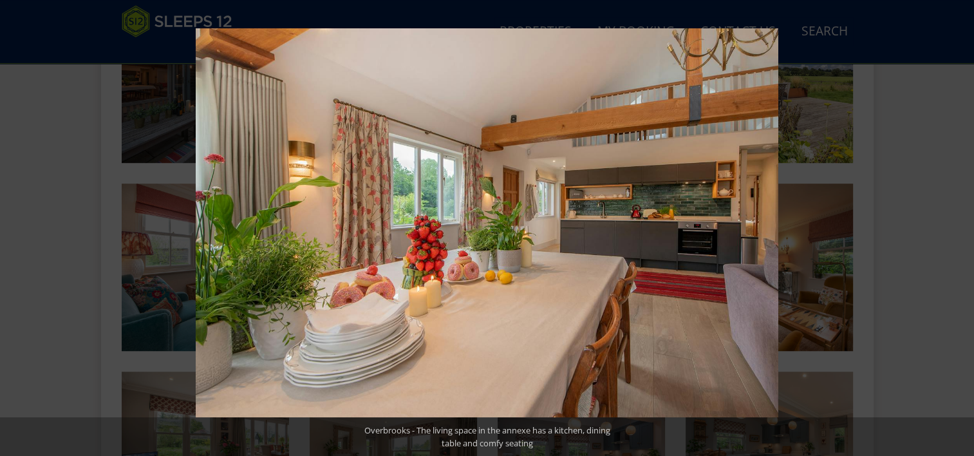
click at [952, 227] on button at bounding box center [951, 228] width 45 height 64
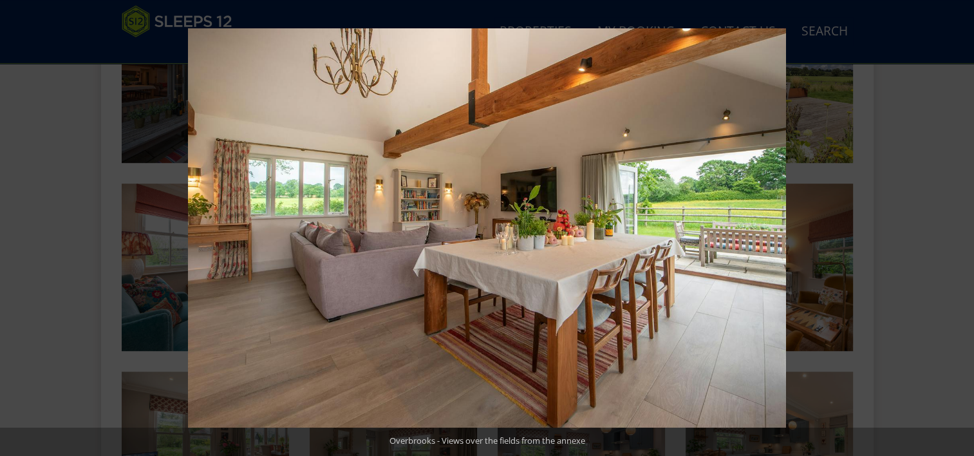
click at [952, 227] on button at bounding box center [951, 228] width 45 height 64
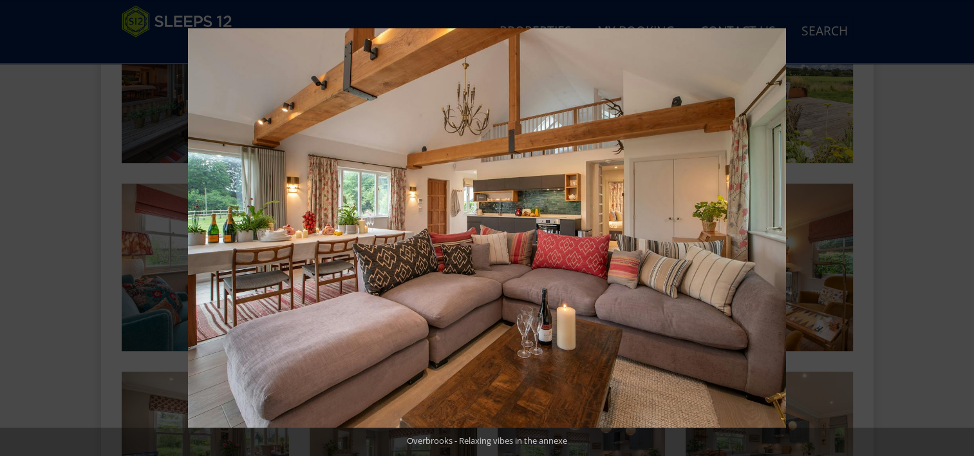
click at [952, 227] on button at bounding box center [951, 228] width 45 height 64
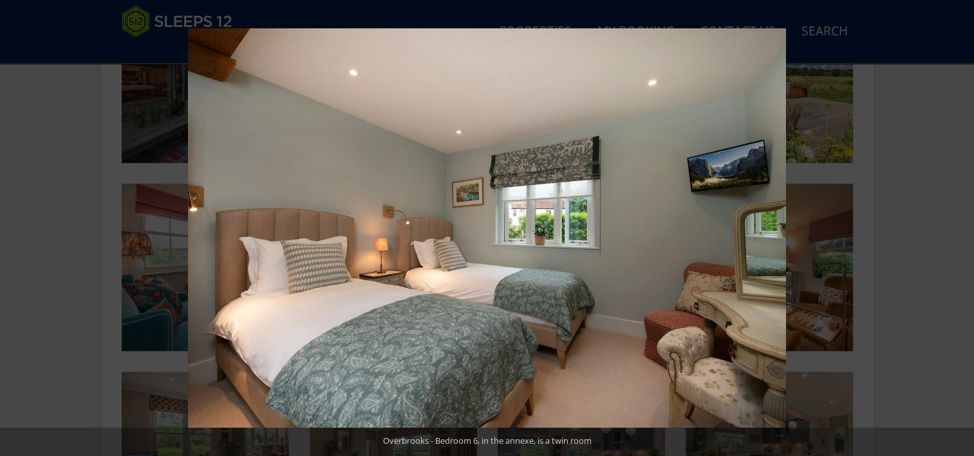
click at [952, 227] on button at bounding box center [951, 228] width 45 height 64
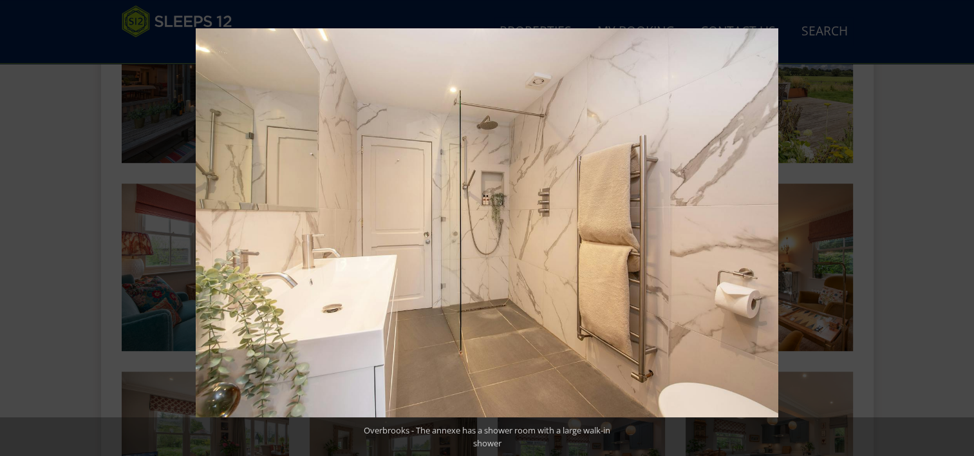
click at [952, 227] on button at bounding box center [951, 228] width 45 height 64
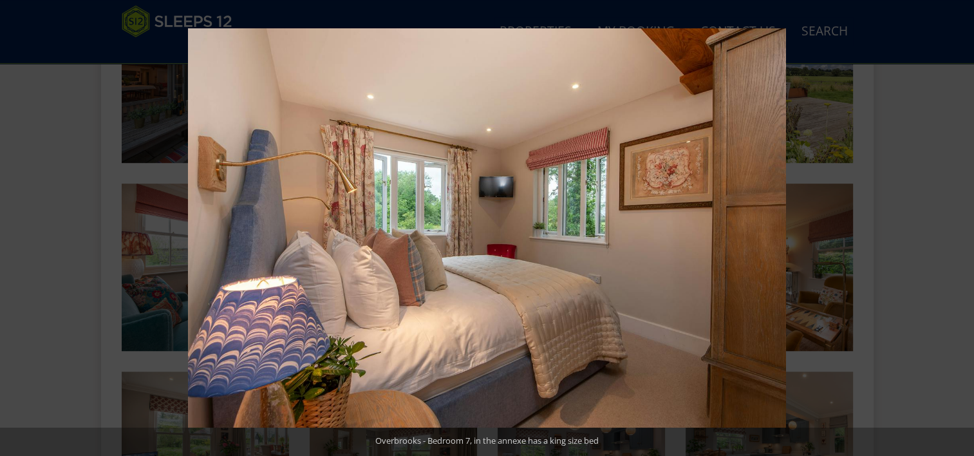
click at [952, 227] on button at bounding box center [951, 228] width 45 height 64
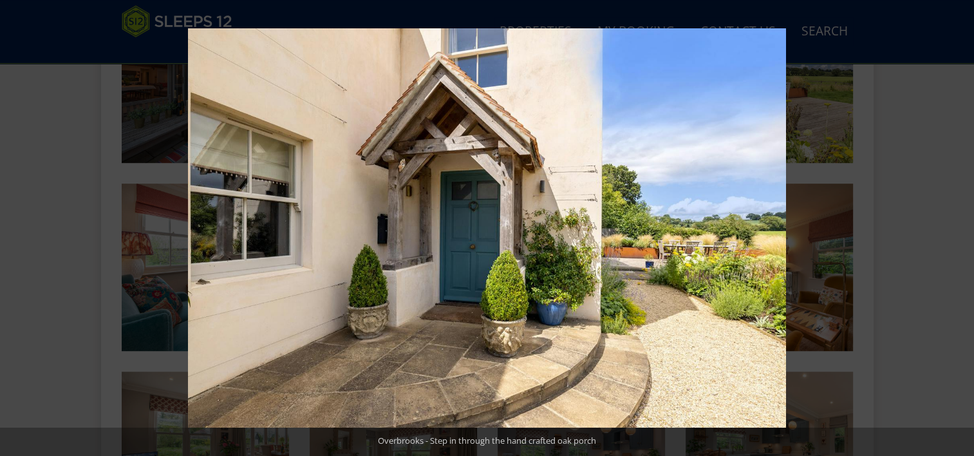
click at [952, 227] on button at bounding box center [951, 228] width 45 height 64
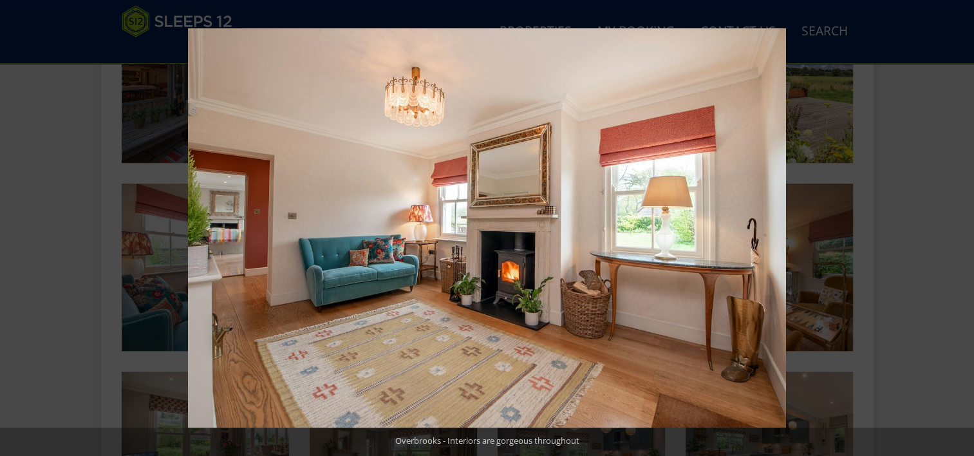
click at [952, 227] on button at bounding box center [951, 228] width 45 height 64
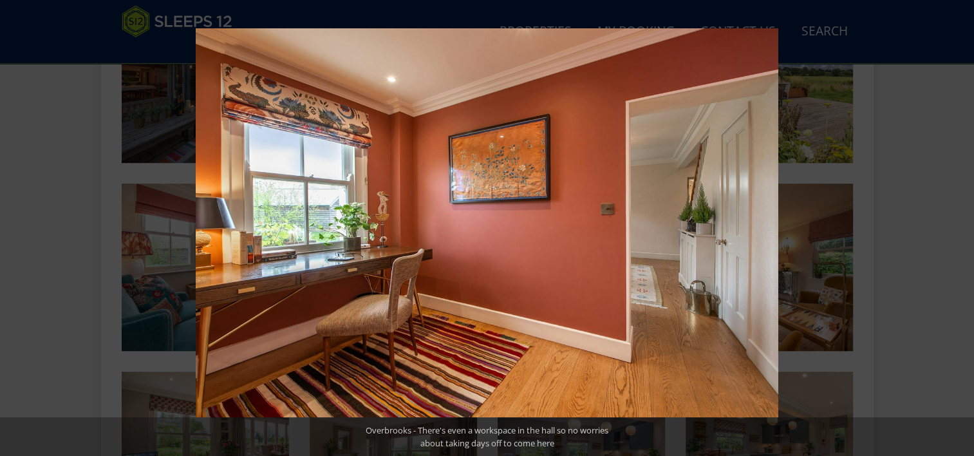
click at [952, 227] on button at bounding box center [951, 228] width 45 height 64
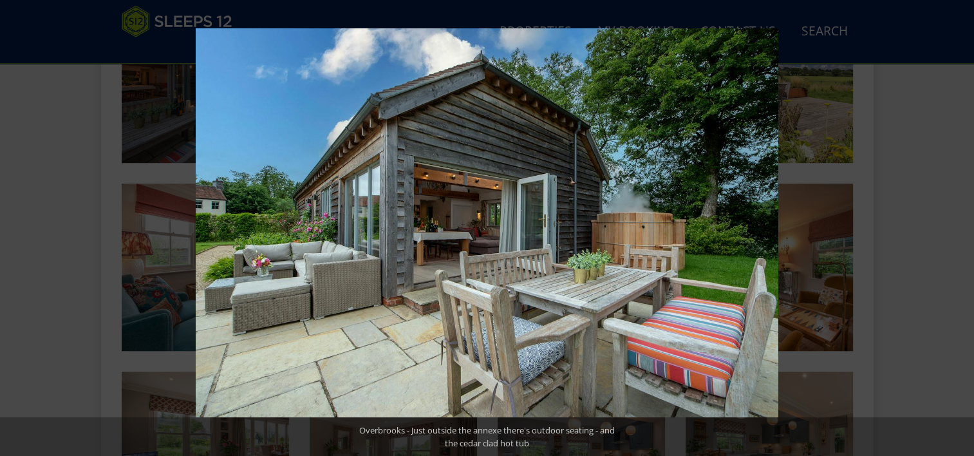
click at [952, 227] on button at bounding box center [951, 228] width 45 height 64
